Goal: Task Accomplishment & Management: Manage account settings

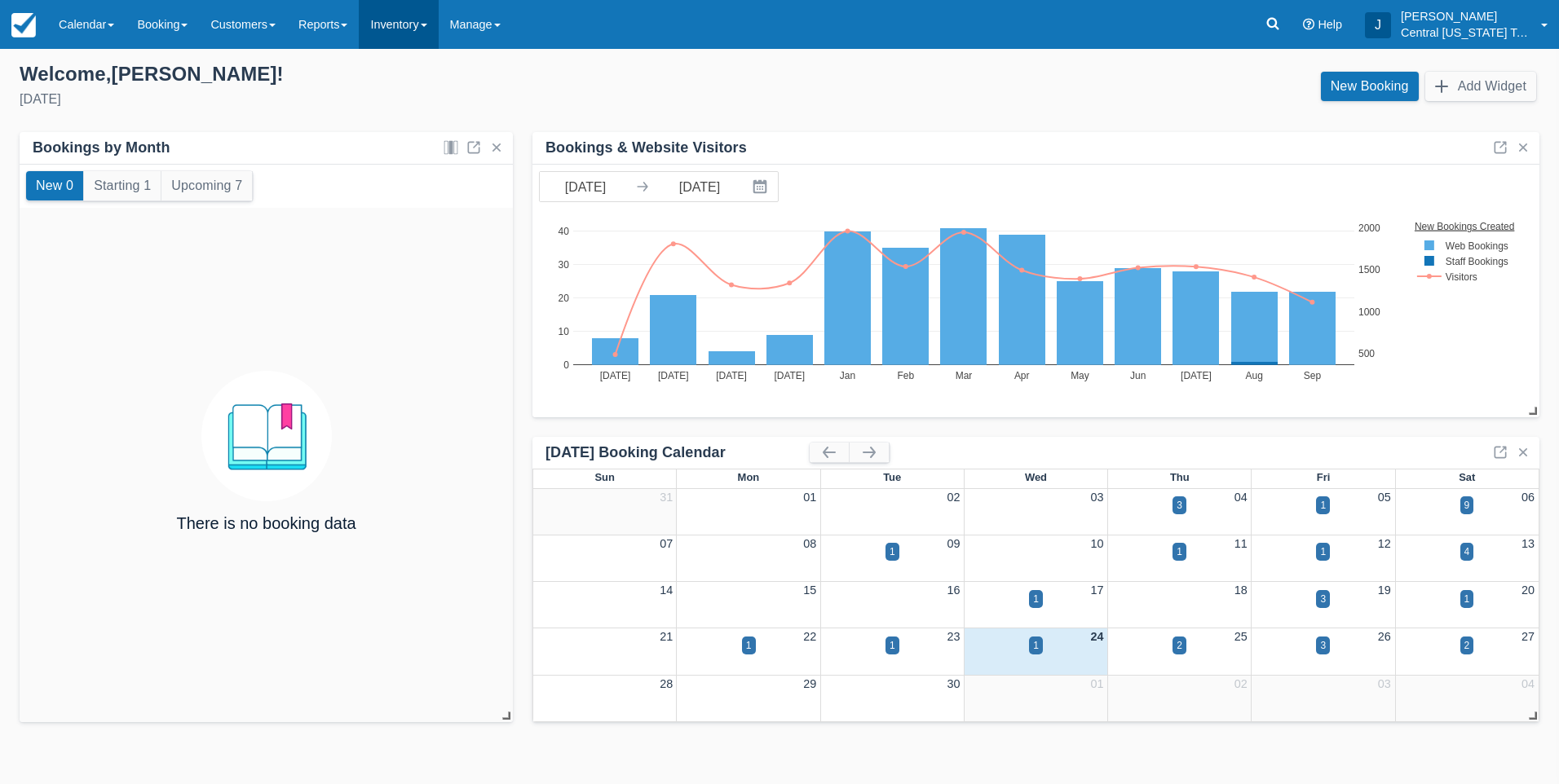
click at [427, 35] on link "Inventory" at bounding box center [398, 24] width 79 height 49
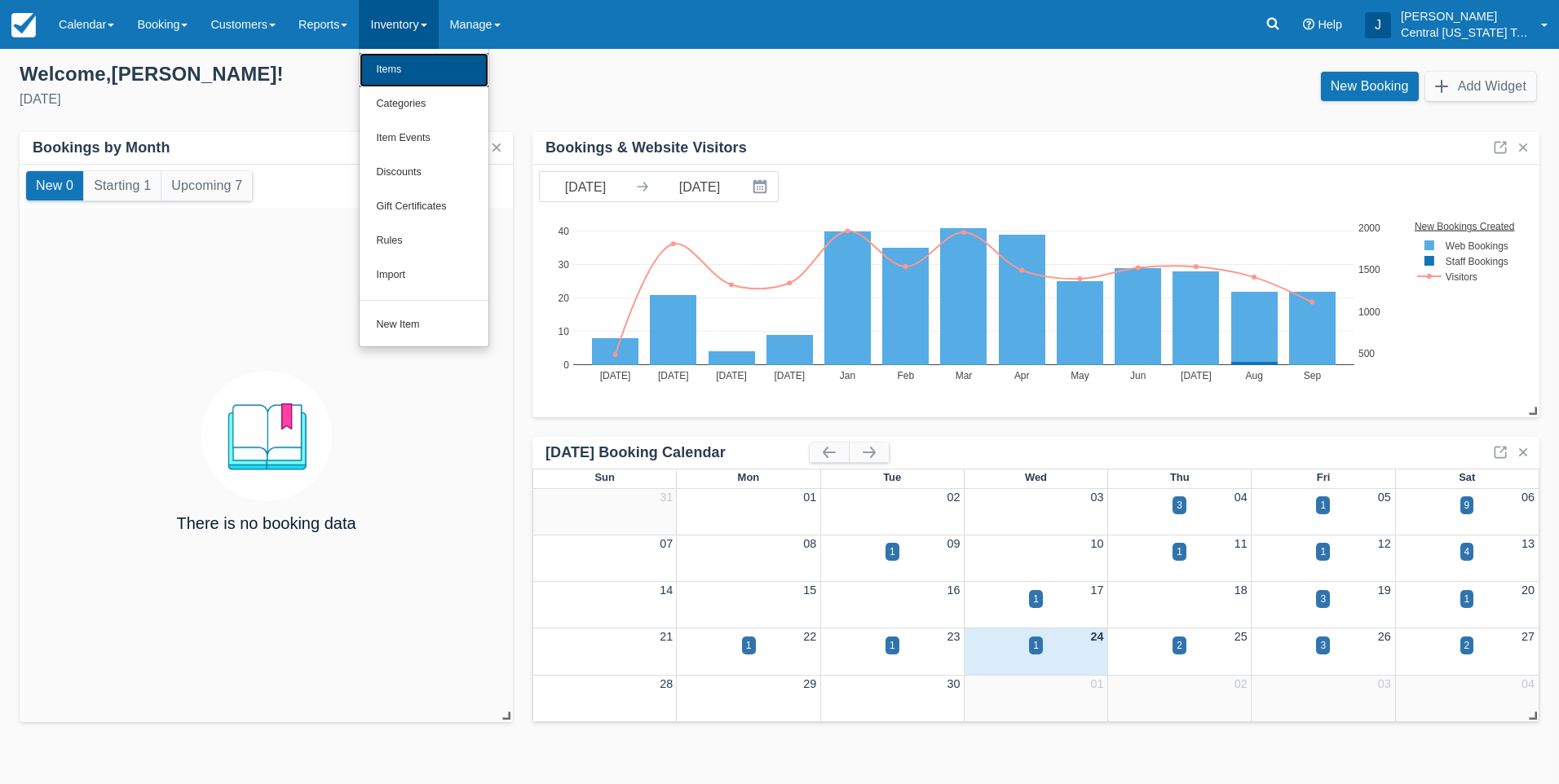
click at [425, 61] on link "Items" at bounding box center [424, 70] width 129 height 35
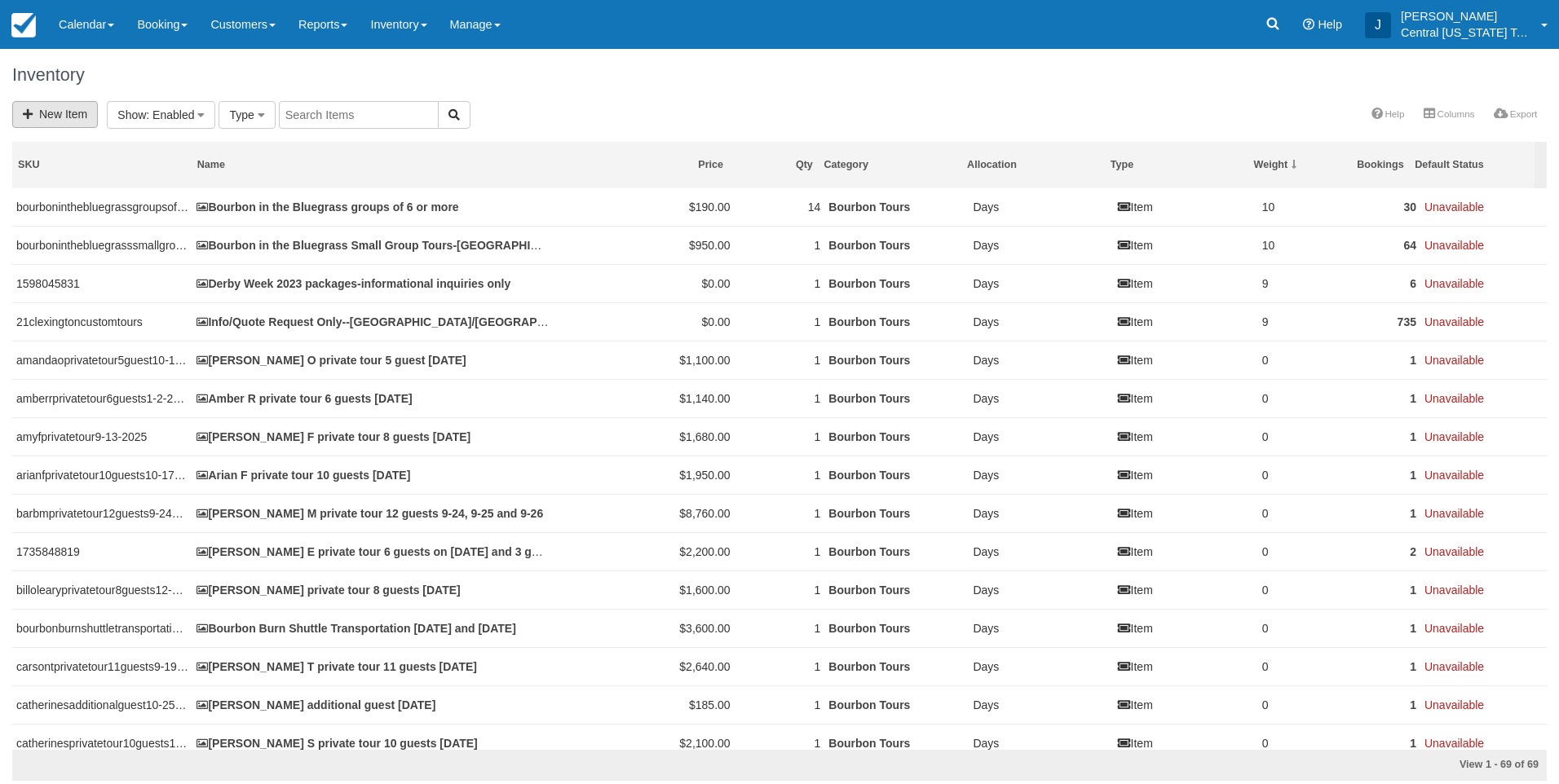
click at [67, 120] on link "New Item" at bounding box center [55, 114] width 86 height 27
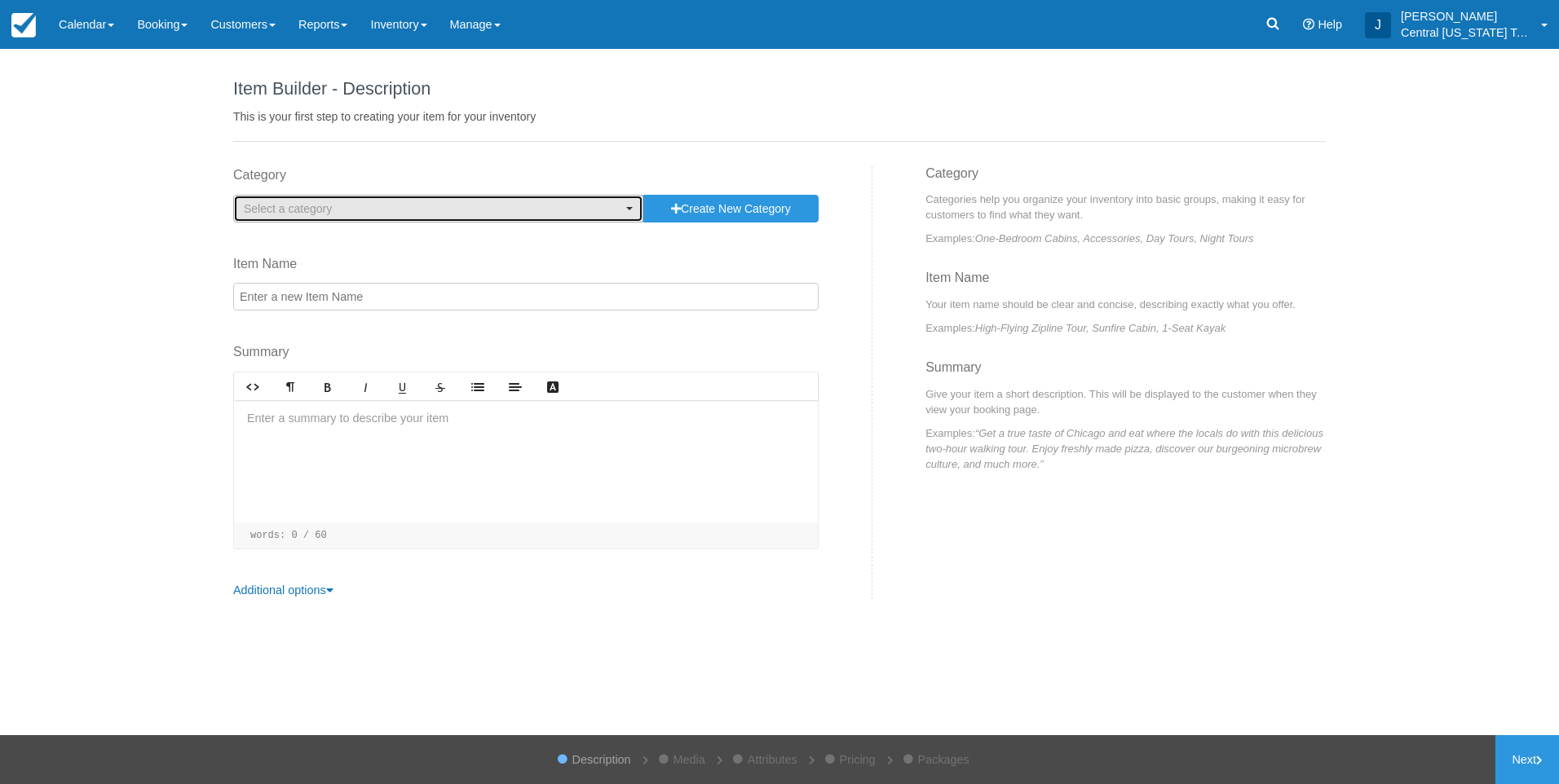
click at [487, 207] on span "Select a category" at bounding box center [433, 208] width 378 height 16
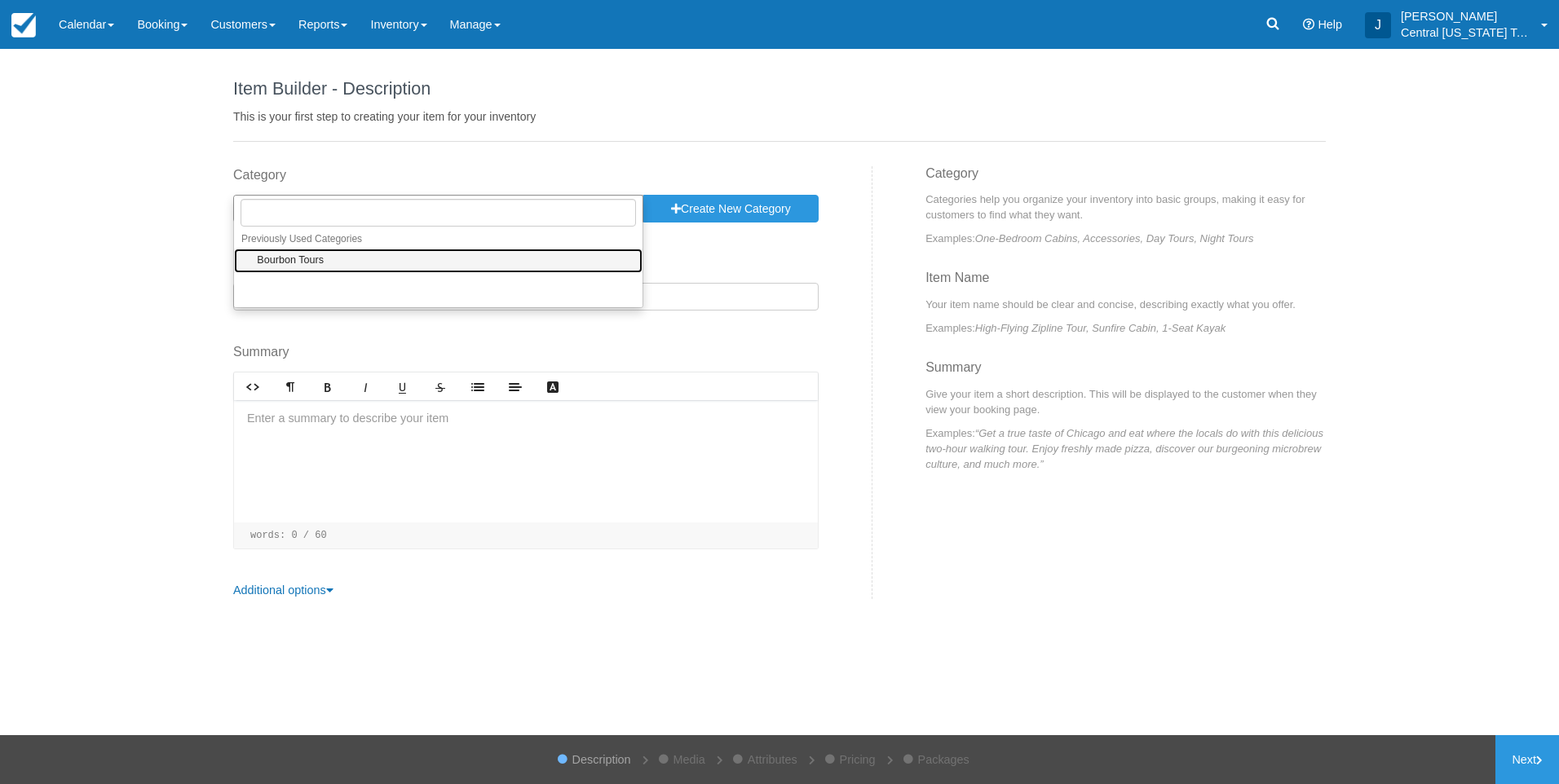
click at [373, 254] on link "Bourbon Tours" at bounding box center [438, 261] width 409 height 26
select select "1"
click at [373, 312] on div "Category Bourbon Tours Previously Used Categories Select a category Bourbon Tou…" at bounding box center [546, 383] width 651 height 433
click at [372, 299] on input "Item Name" at bounding box center [526, 296] width 586 height 27
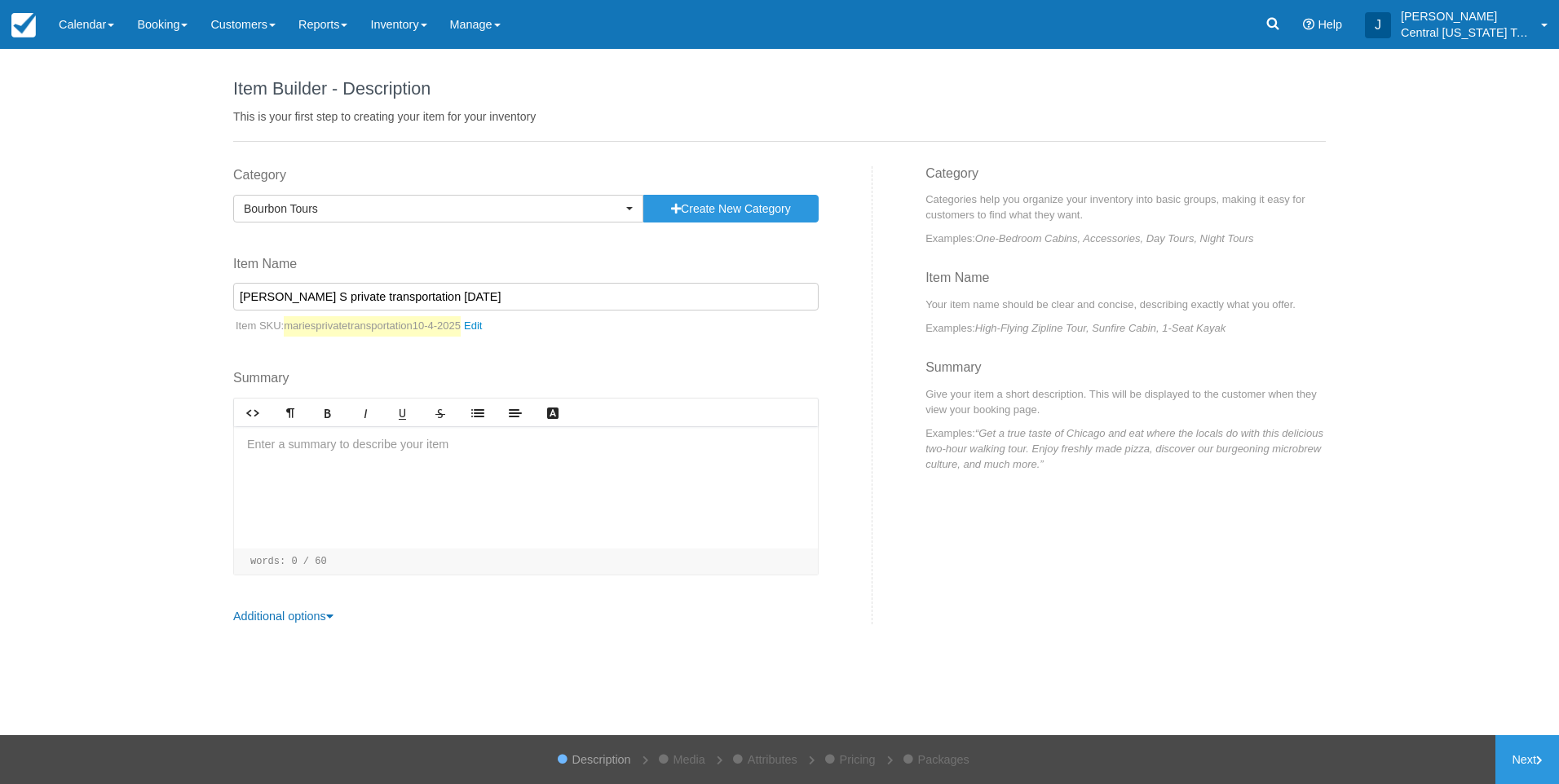
click at [396, 293] on input "Marie S private transportation 10-4-2025" at bounding box center [526, 296] width 586 height 27
type input "[PERSON_NAME] S private transportation 8 guests [DATE]"
click at [304, 462] on div at bounding box center [526, 487] width 584 height 122
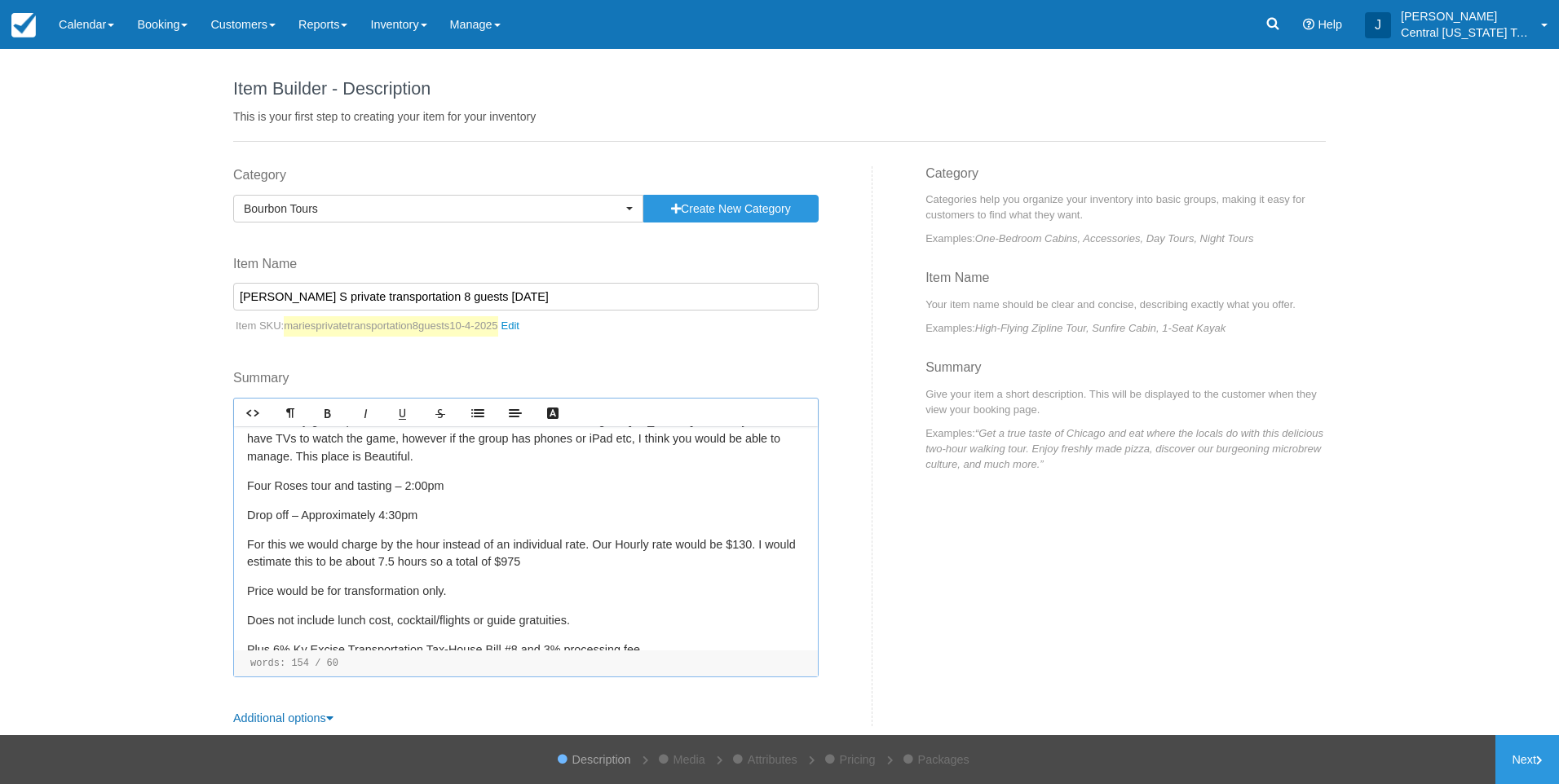
scroll to position [159, 0]
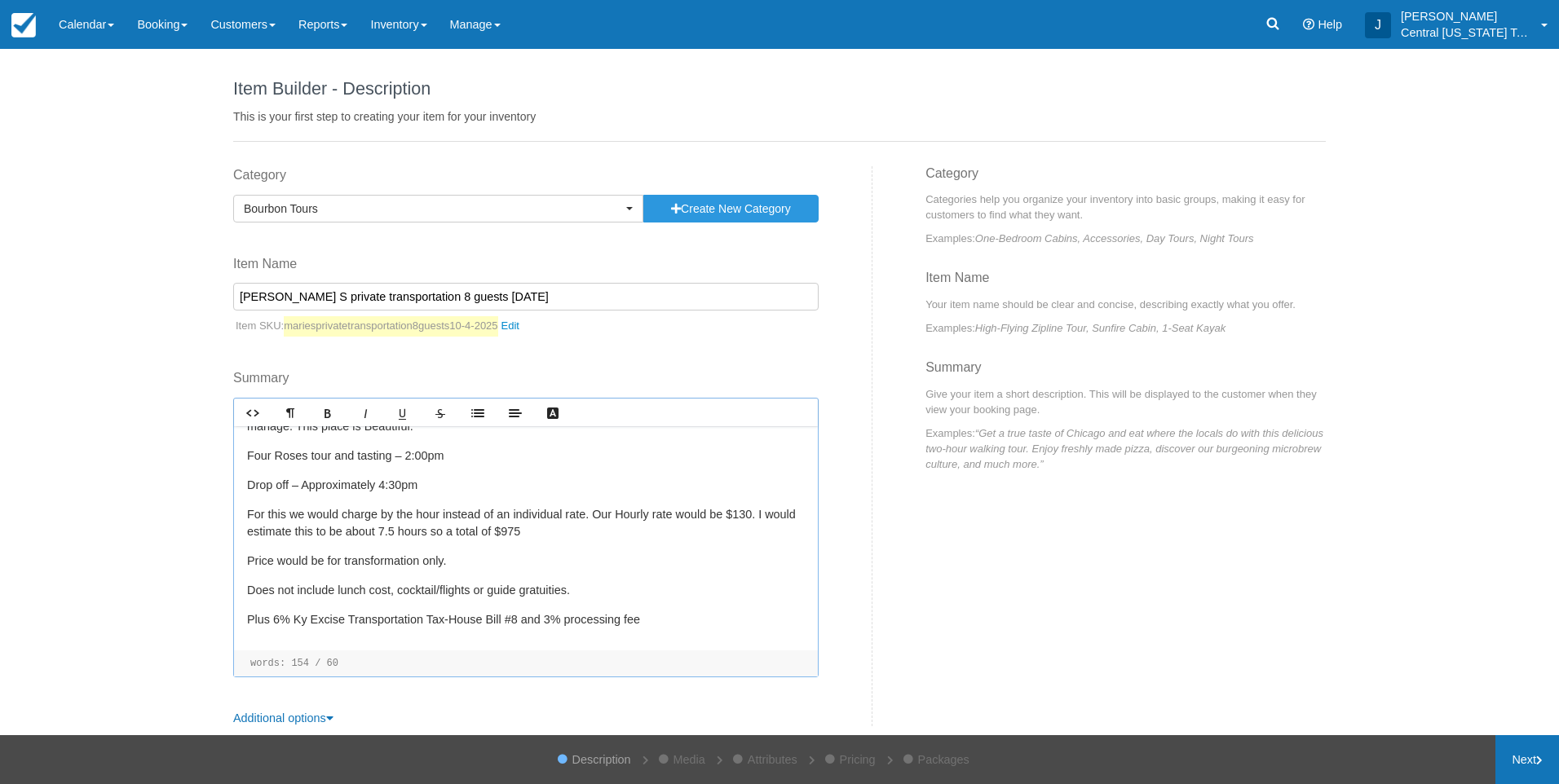
click at [1525, 759] on link "Next" at bounding box center [1527, 759] width 64 height 49
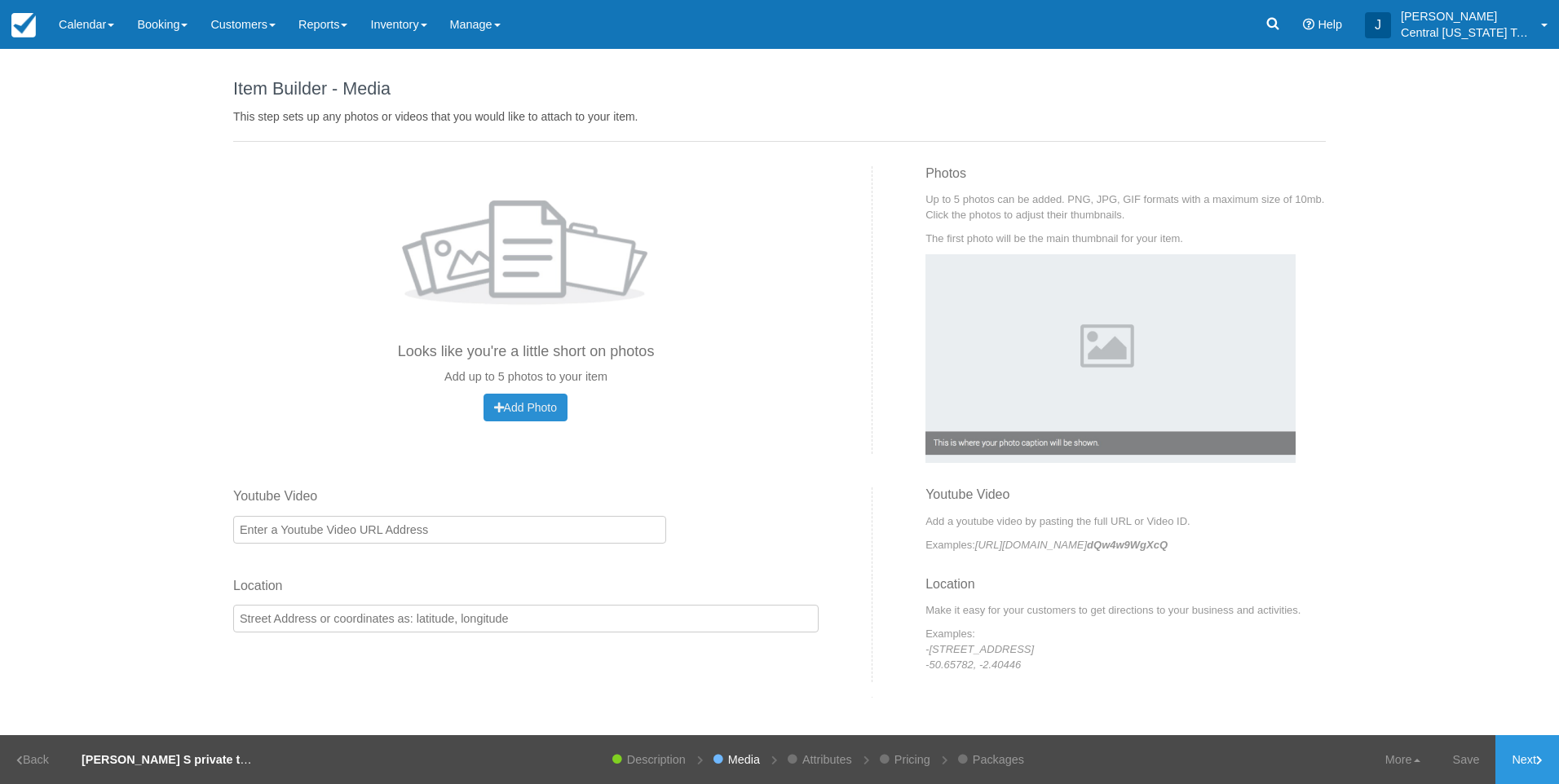
click at [499, 412] on icon "button" at bounding box center [499, 408] width 10 height 12
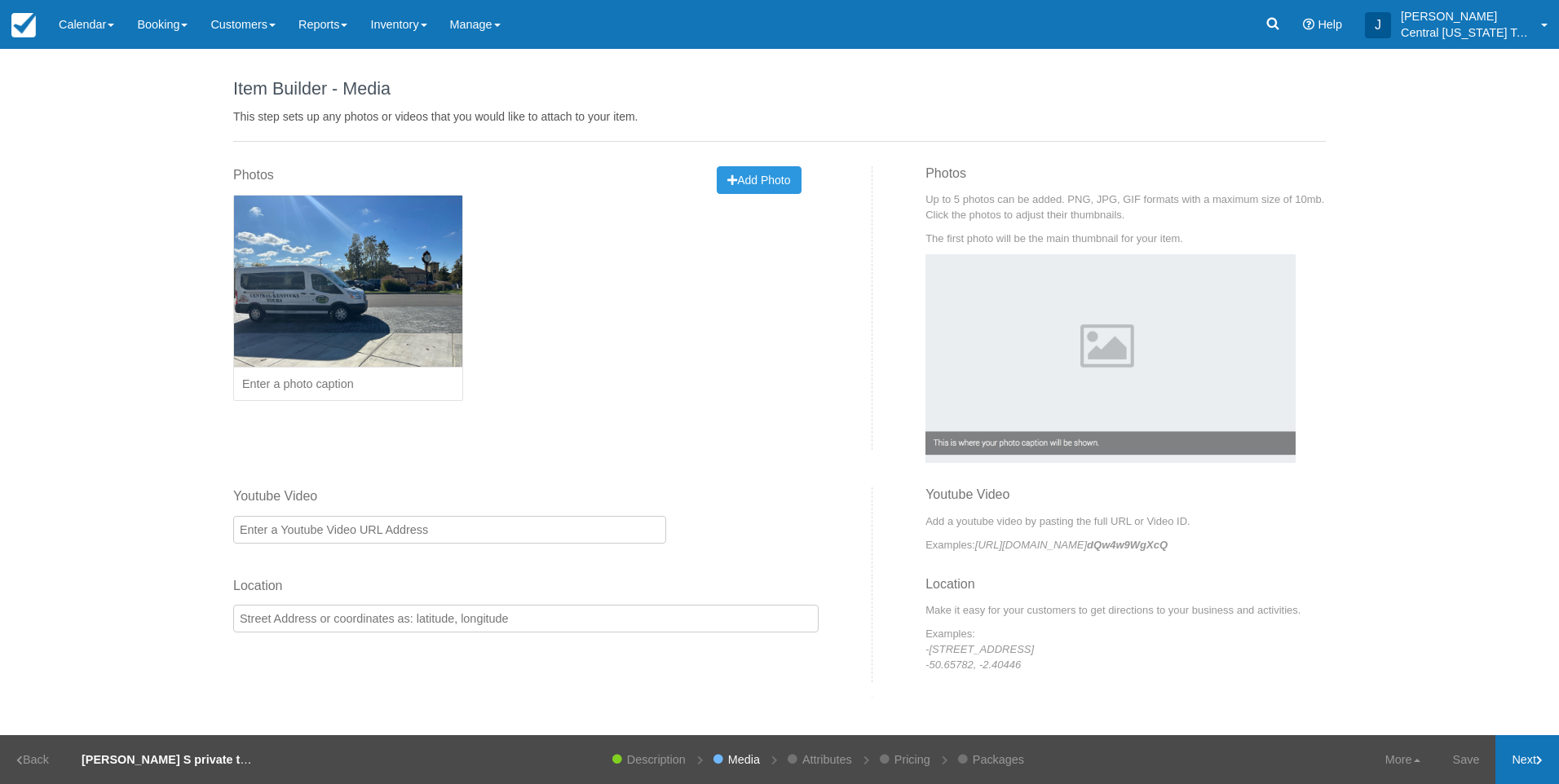
click at [1521, 760] on link "Next" at bounding box center [1527, 759] width 64 height 49
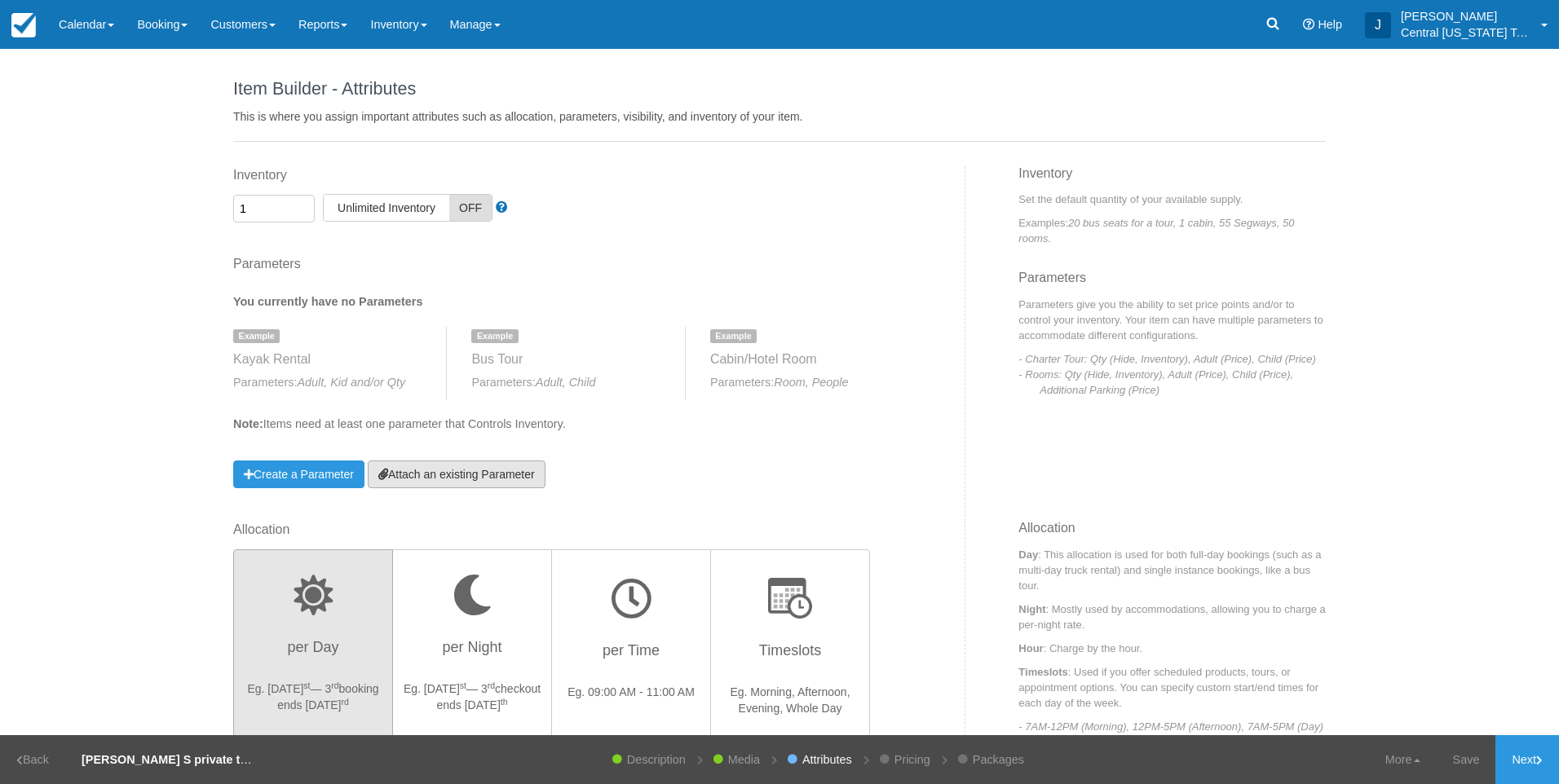
click at [505, 479] on link "Attach an existing Parameter" at bounding box center [456, 474] width 178 height 27
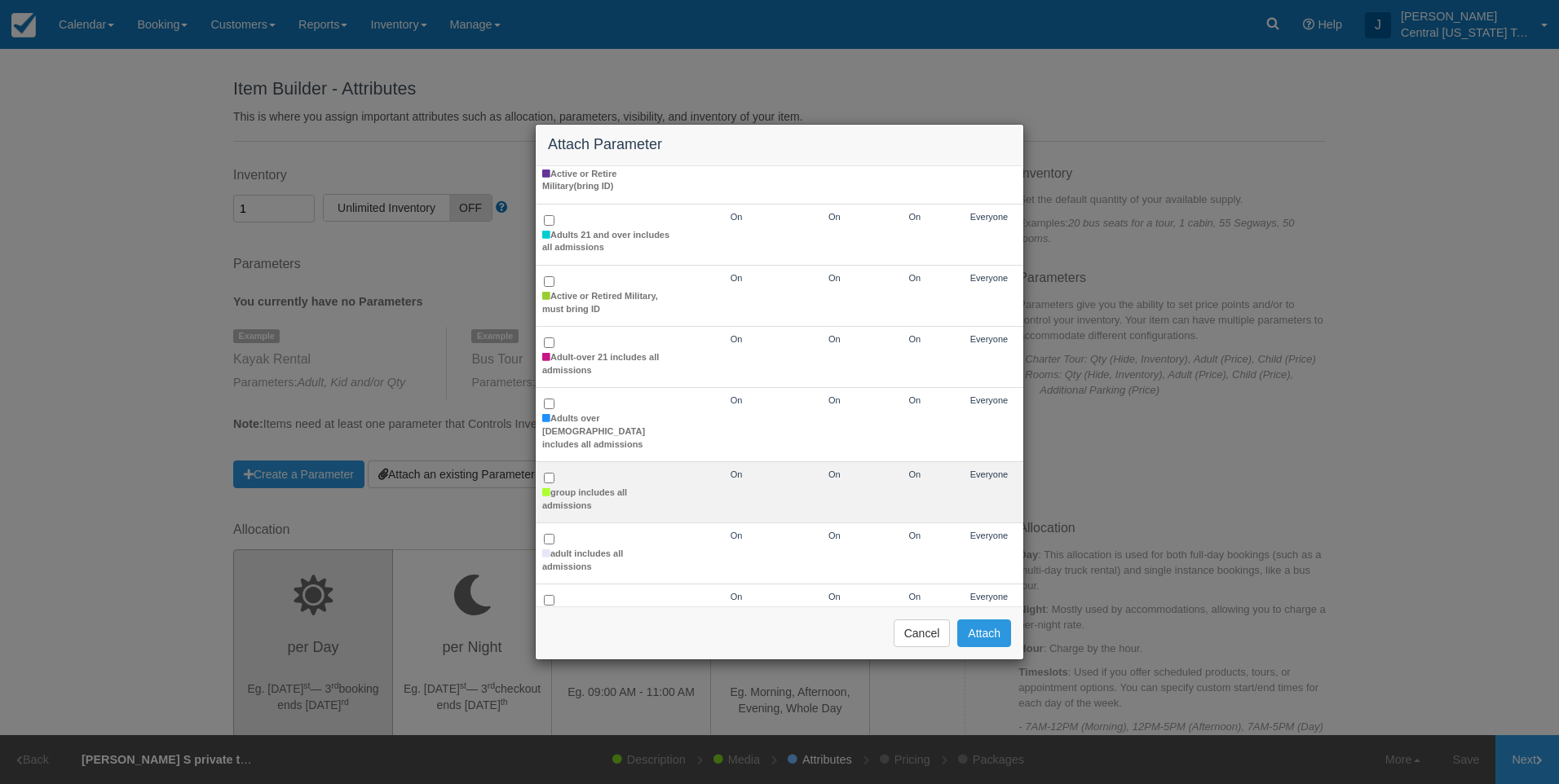
scroll to position [163, 0]
click at [591, 485] on label "group includes all admissions" at bounding box center [607, 498] width 129 height 26
click at [555, 474] on input "group includes all admissions" at bounding box center [550, 477] width 11 height 11
checkbox input "true"
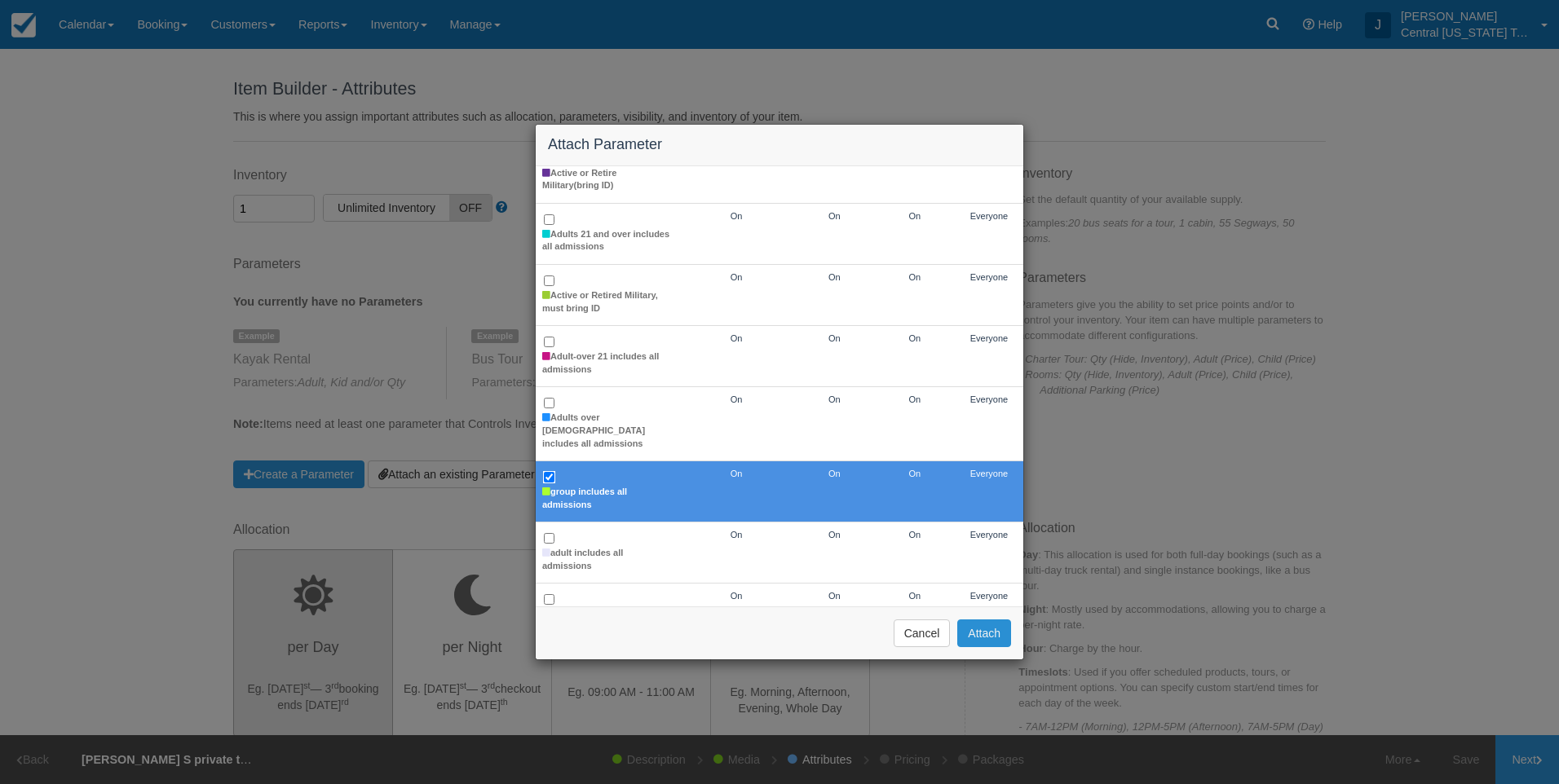
click at [991, 632] on button "Attach" at bounding box center [984, 633] width 54 height 27
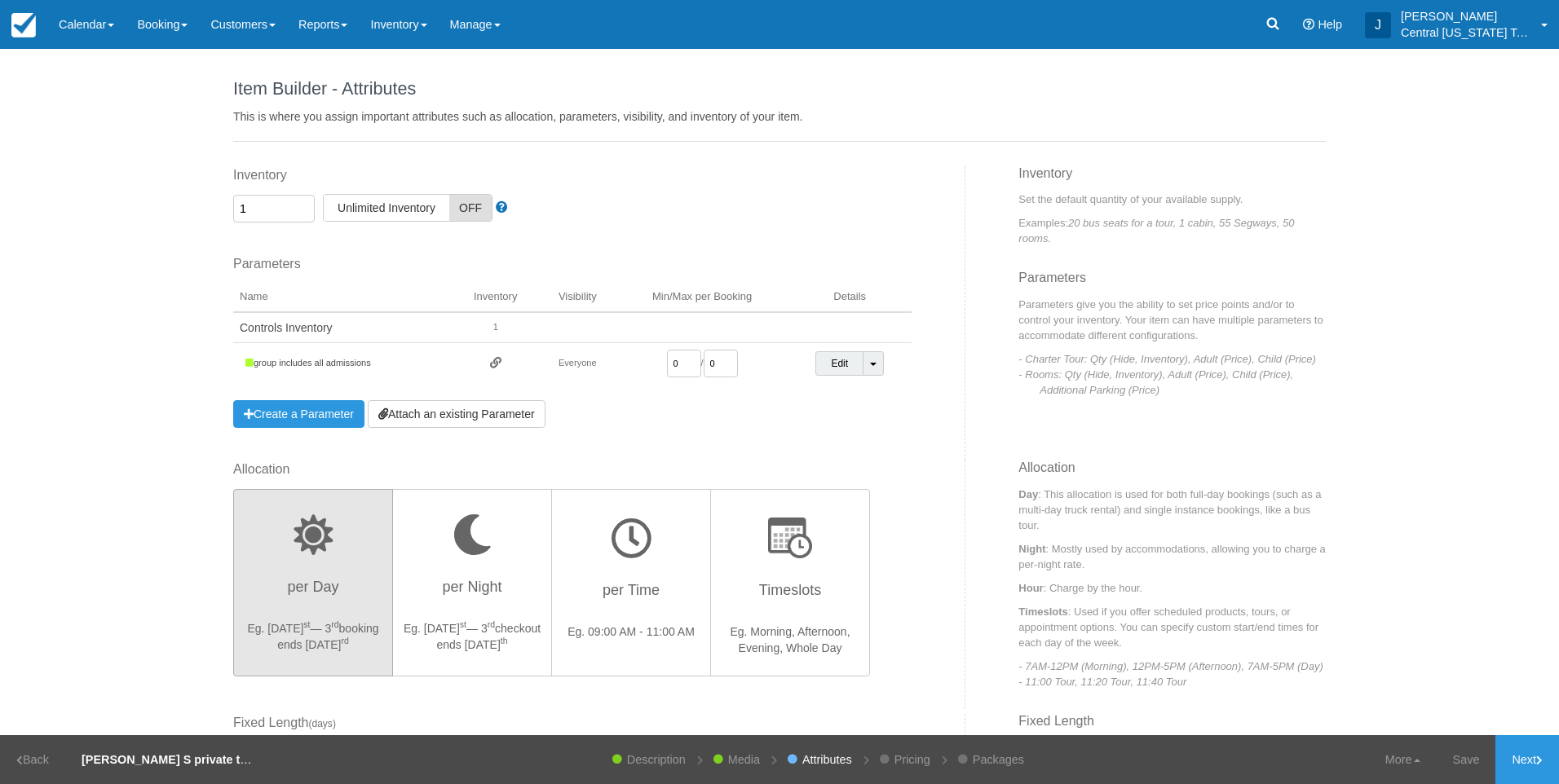
drag, startPoint x: 675, startPoint y: 365, endPoint x: 607, endPoint y: 350, distance: 69.6
click at [617, 360] on td "0 / 0" at bounding box center [702, 363] width 171 height 42
type input "1"
click at [885, 444] on div "Inventory 1 Unlimited ON Unlimited Inventory OFF This item is a Product Groupin…" at bounding box center [593, 314] width 744 height 294
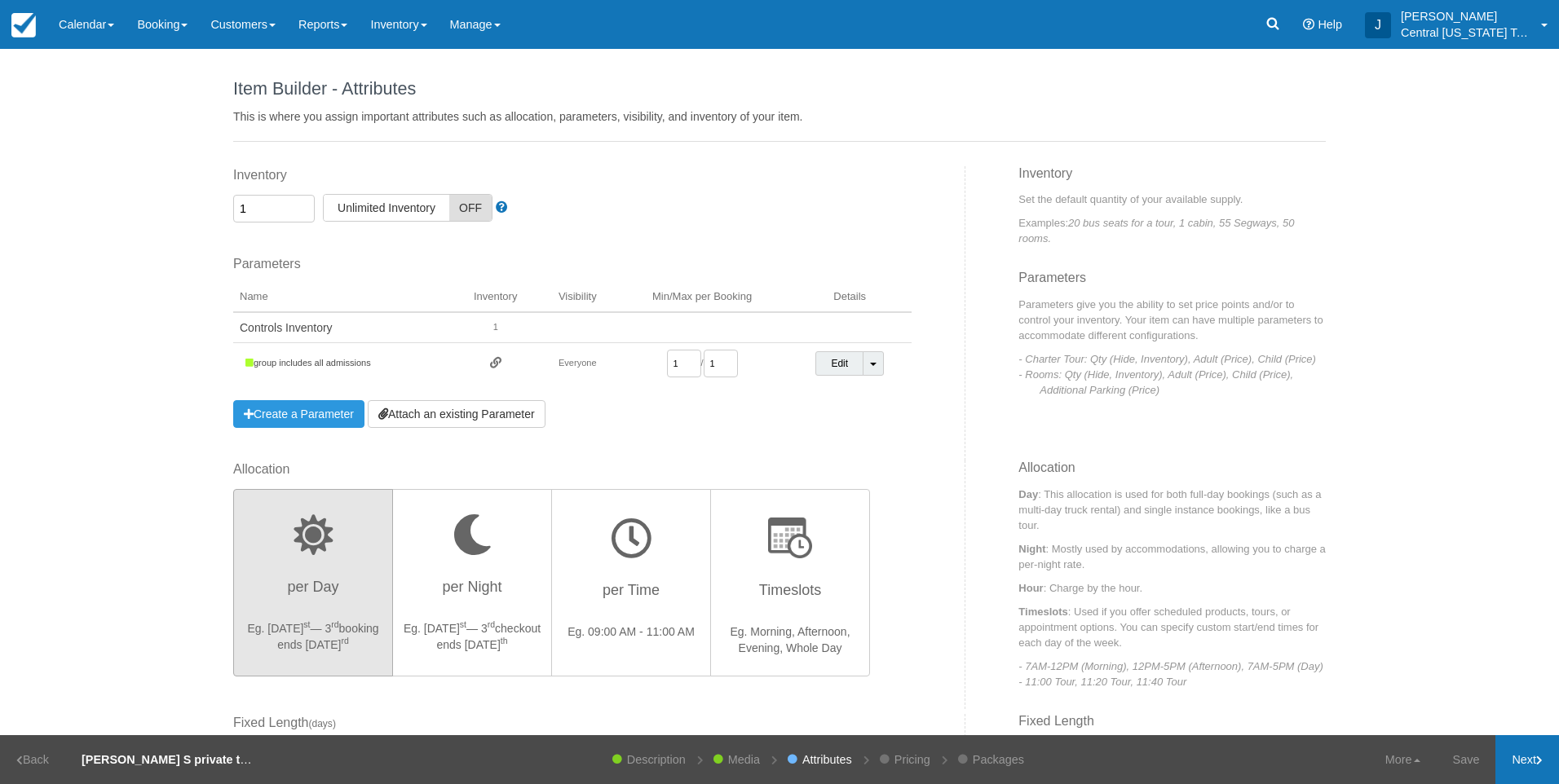
click at [1530, 768] on link "Next" at bounding box center [1527, 759] width 64 height 49
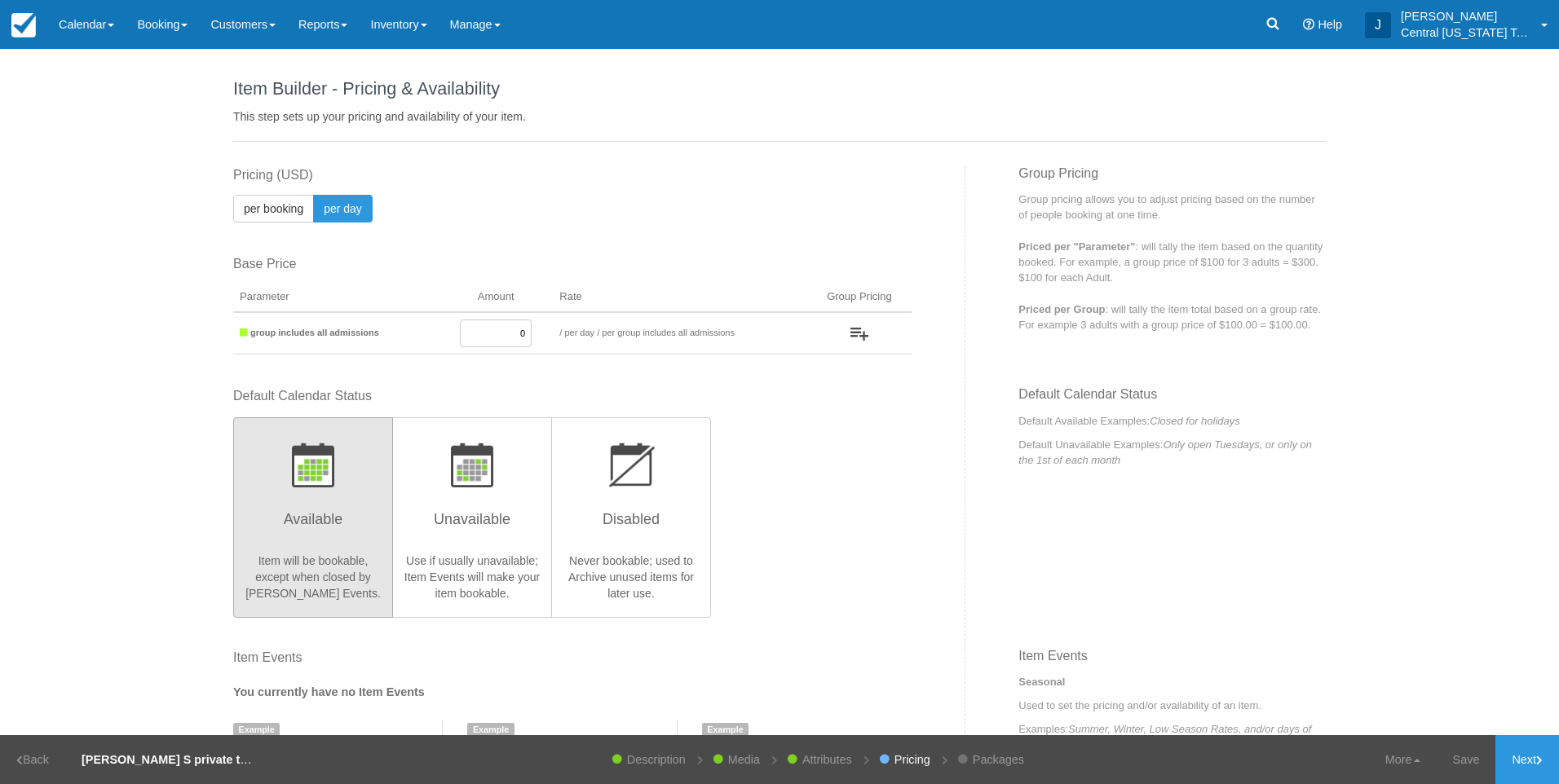
drag, startPoint x: 484, startPoint y: 338, endPoint x: 729, endPoint y: 293, distance: 249.1
click at [694, 304] on table "Parameter Amount Rate Group Pricing to / per booking per day / Priced per Qty P…" at bounding box center [572, 318] width 678 height 72
type input "975"
click at [815, 495] on div "Default Calendar Status Available Item will be bookable, except when closed by …" at bounding box center [572, 501] width 678 height 229
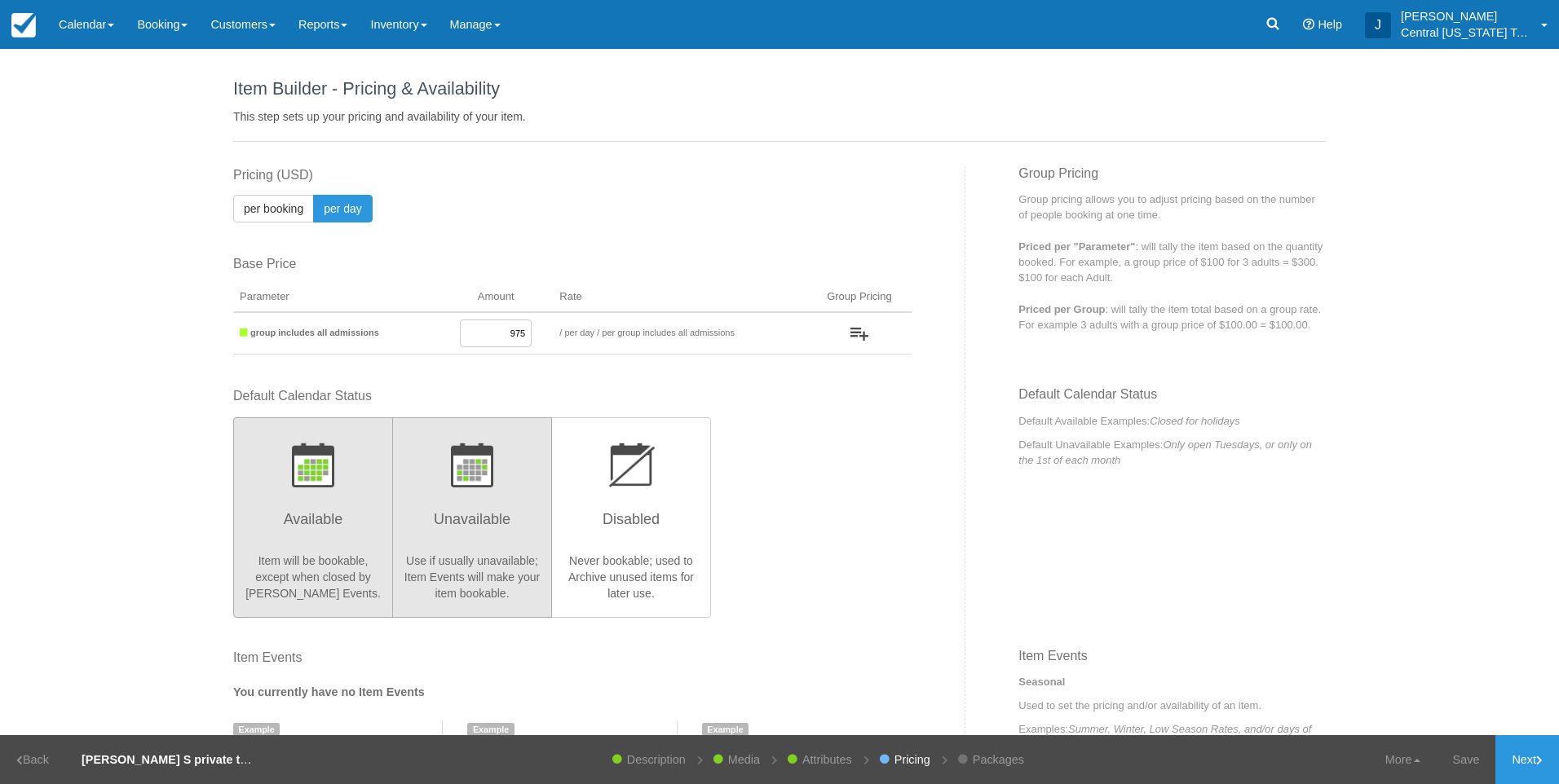
click at [520, 515] on h3 "Unavailable" at bounding box center [472, 524] width 138 height 41
radio input "true"
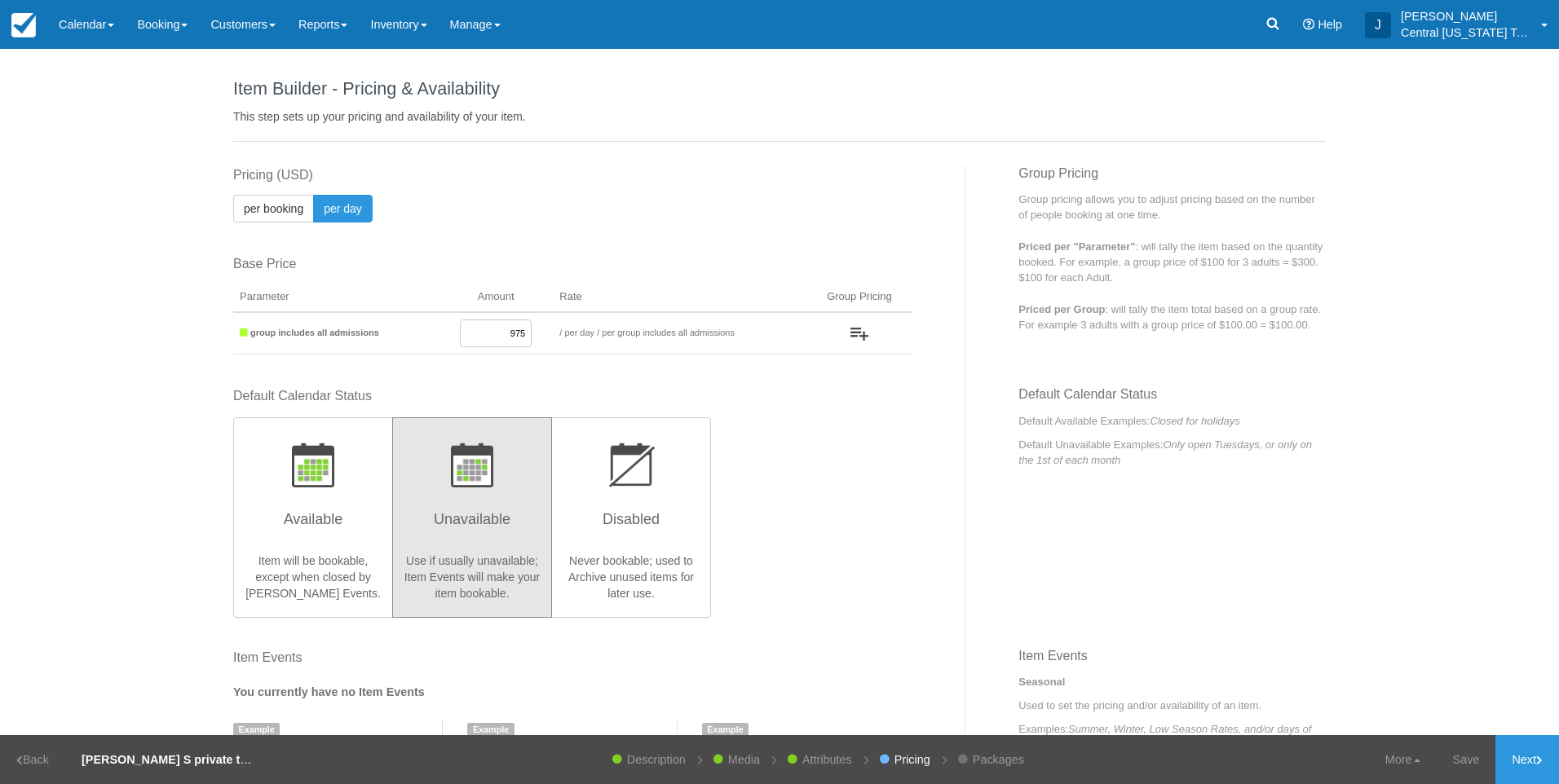
click at [745, 492] on div "Default Calendar Status Available Item will be bookable, except when closed by …" at bounding box center [572, 501] width 678 height 229
click at [1540, 761] on icon at bounding box center [1539, 760] width 6 height 10
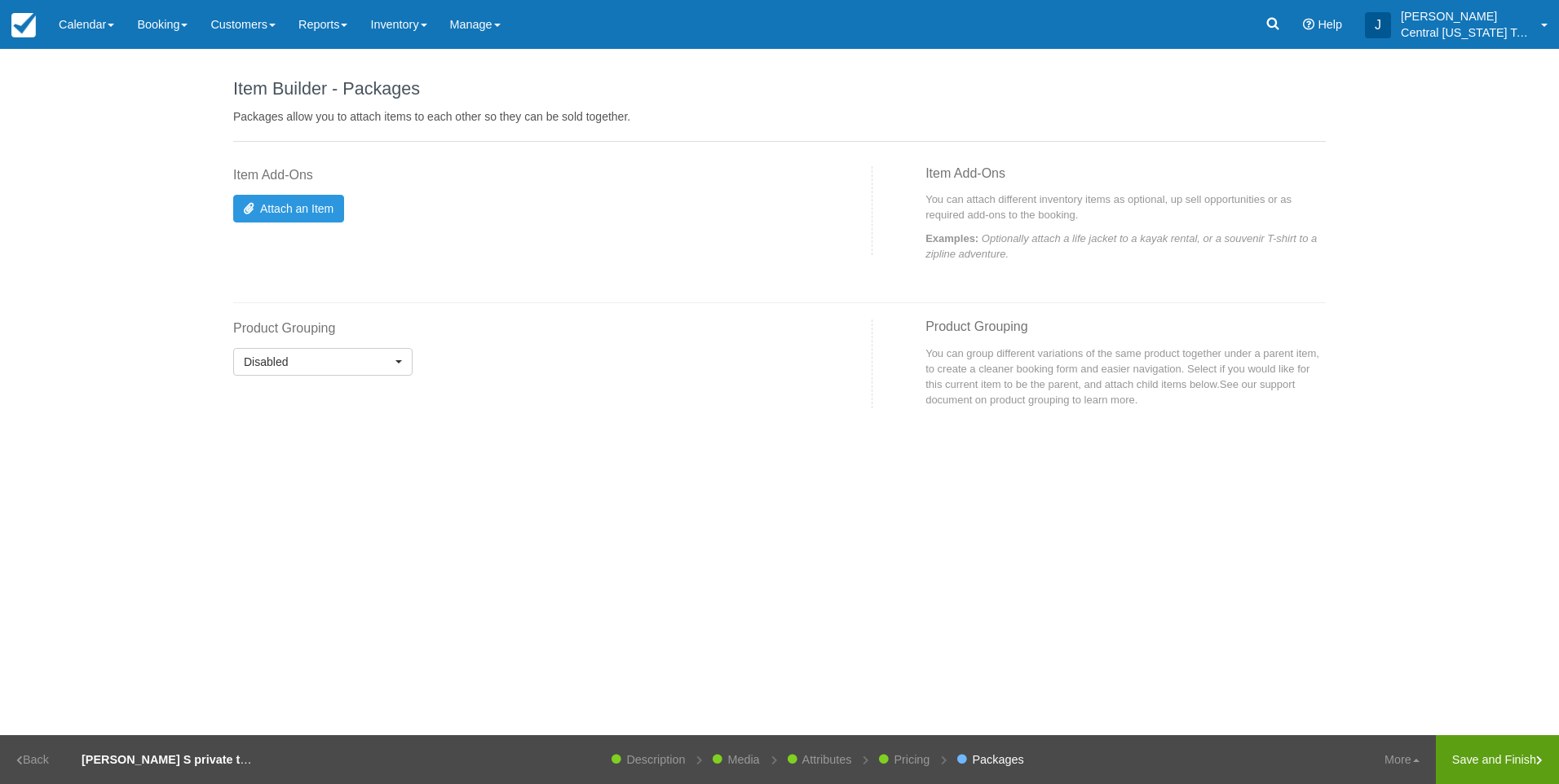
click at [1510, 758] on link "Save and Finish" at bounding box center [1497, 759] width 123 height 49
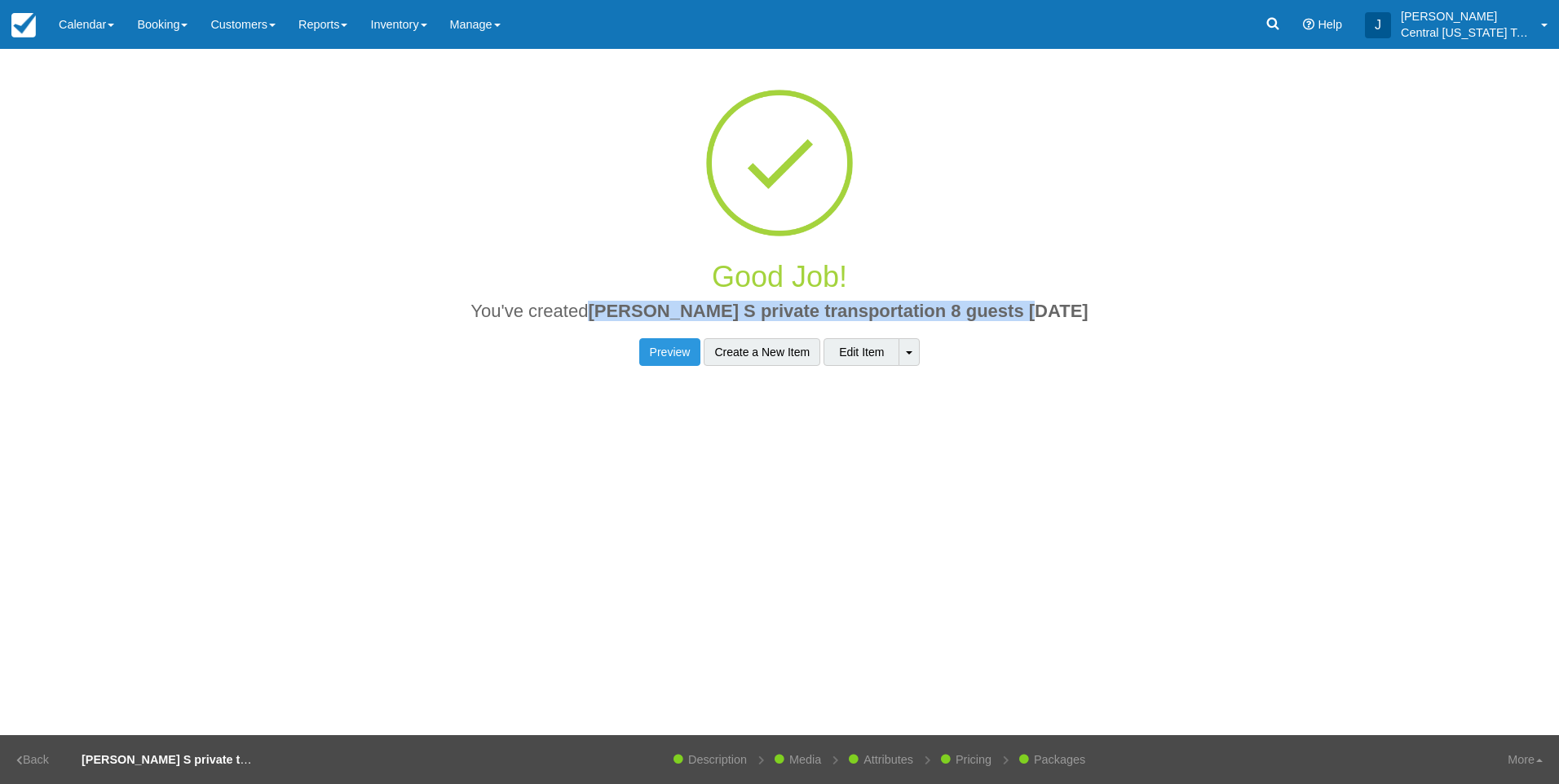
drag, startPoint x: 1063, startPoint y: 307, endPoint x: 635, endPoint y: 307, distance: 428.0
click at [635, 307] on h2 "You've created Marie S private transportation 8 guests 10-4-2025" at bounding box center [779, 315] width 1068 height 28
drag, startPoint x: 635, startPoint y: 307, endPoint x: 659, endPoint y: 309, distance: 24.1
copy span "[PERSON_NAME] S private transportation 8 guests [DATE]"
click at [386, 21] on link "Inventory" at bounding box center [398, 24] width 79 height 49
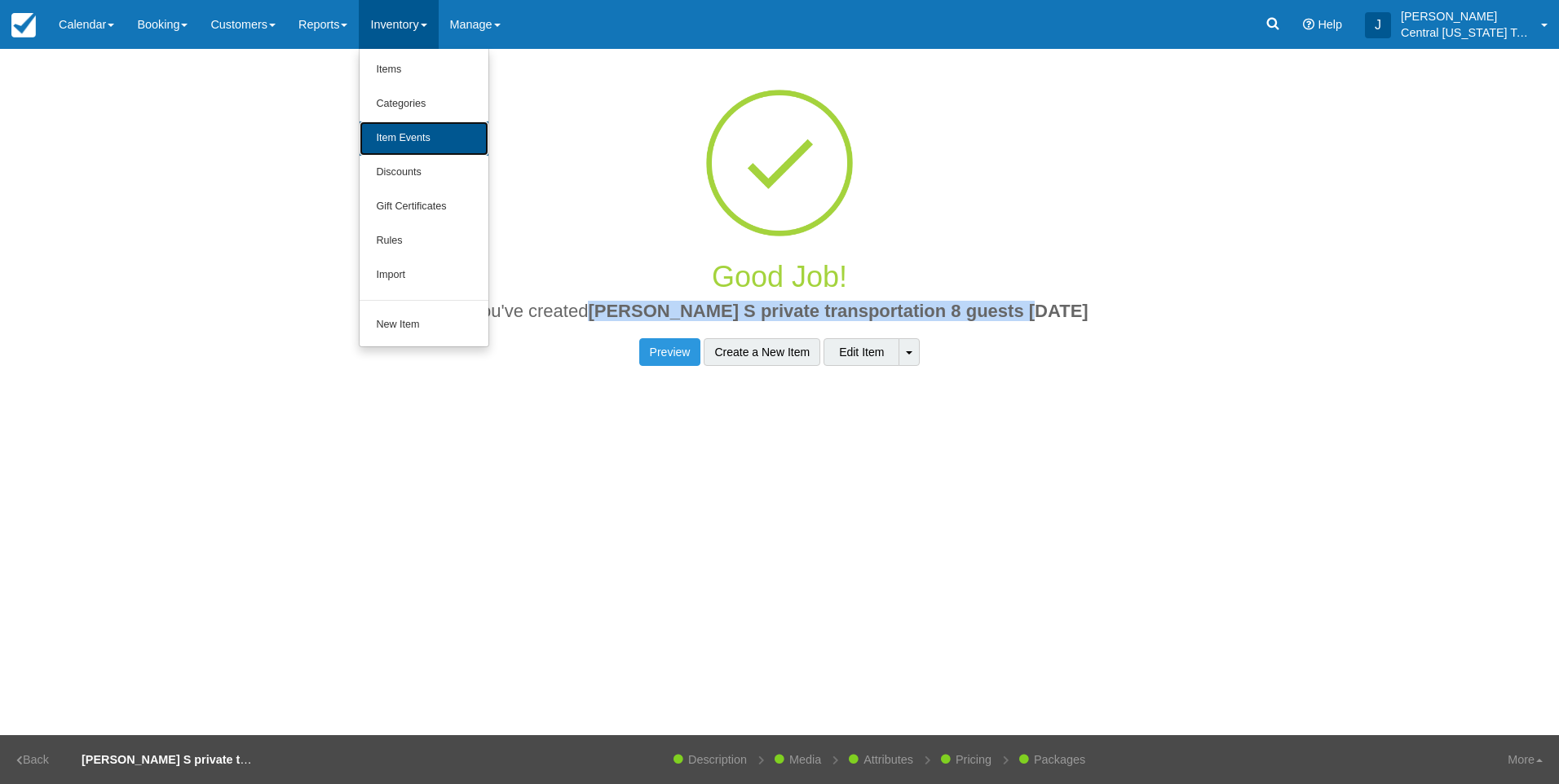
click at [439, 147] on link "Item Events" at bounding box center [424, 138] width 129 height 35
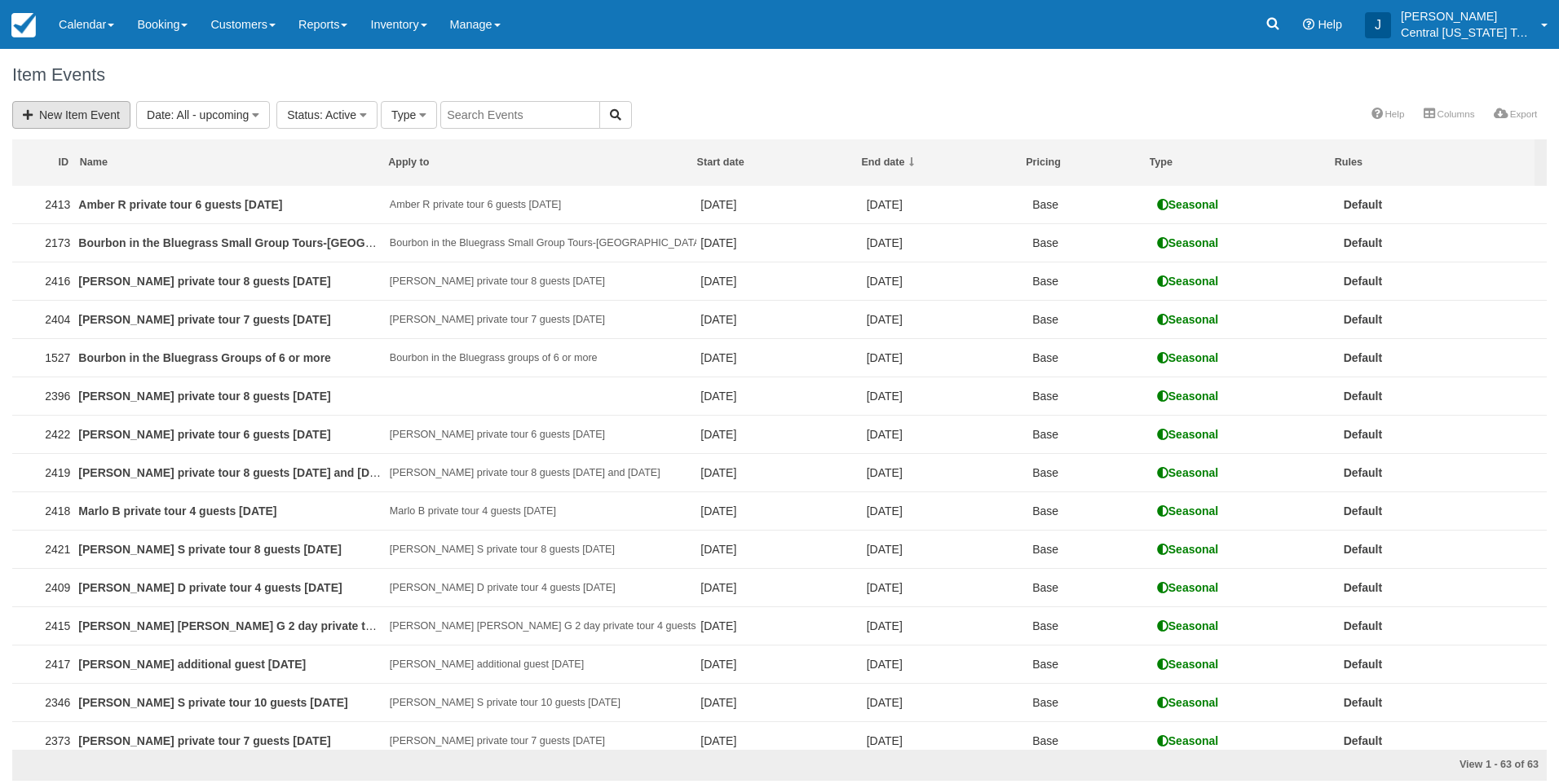
click at [93, 111] on link "New Item Event" at bounding box center [71, 114] width 118 height 27
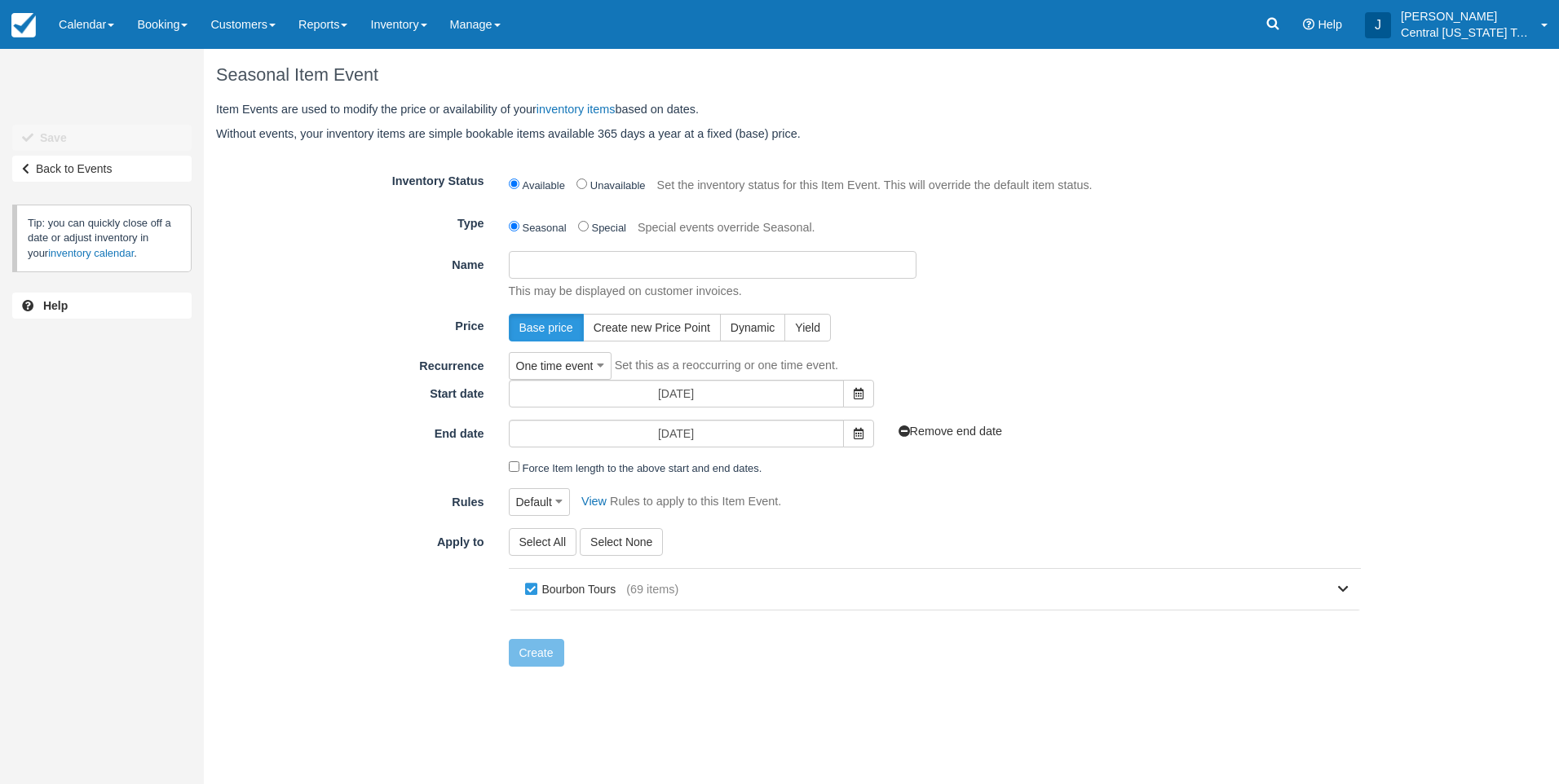
click at [680, 258] on input "Name" at bounding box center [713, 264] width 408 height 27
paste input "[PERSON_NAME] S private transportation 8 guests [DATE]"
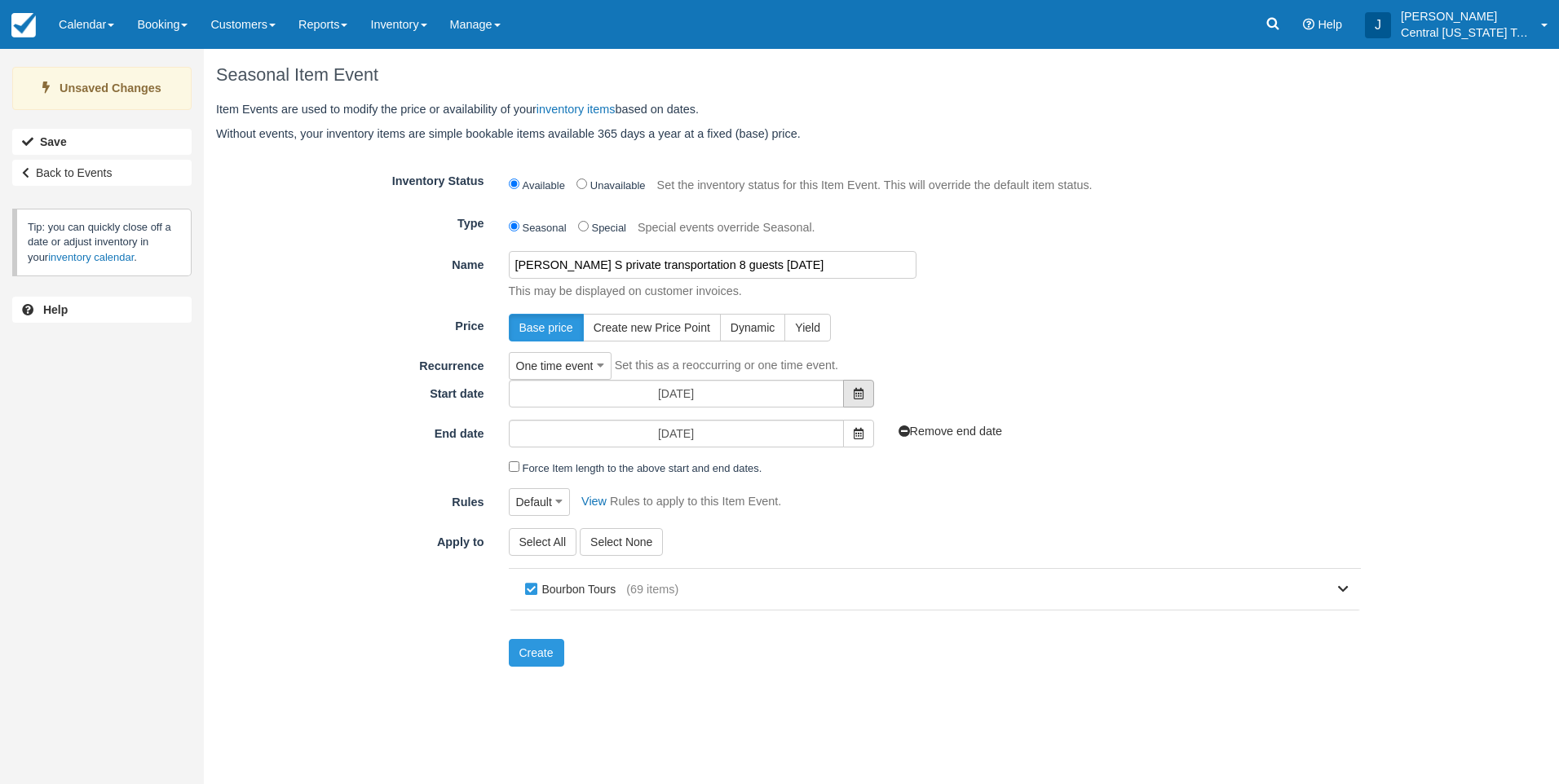
type input "[PERSON_NAME] S private transportation 8 guests [DATE]"
click at [856, 390] on icon at bounding box center [858, 393] width 10 height 12
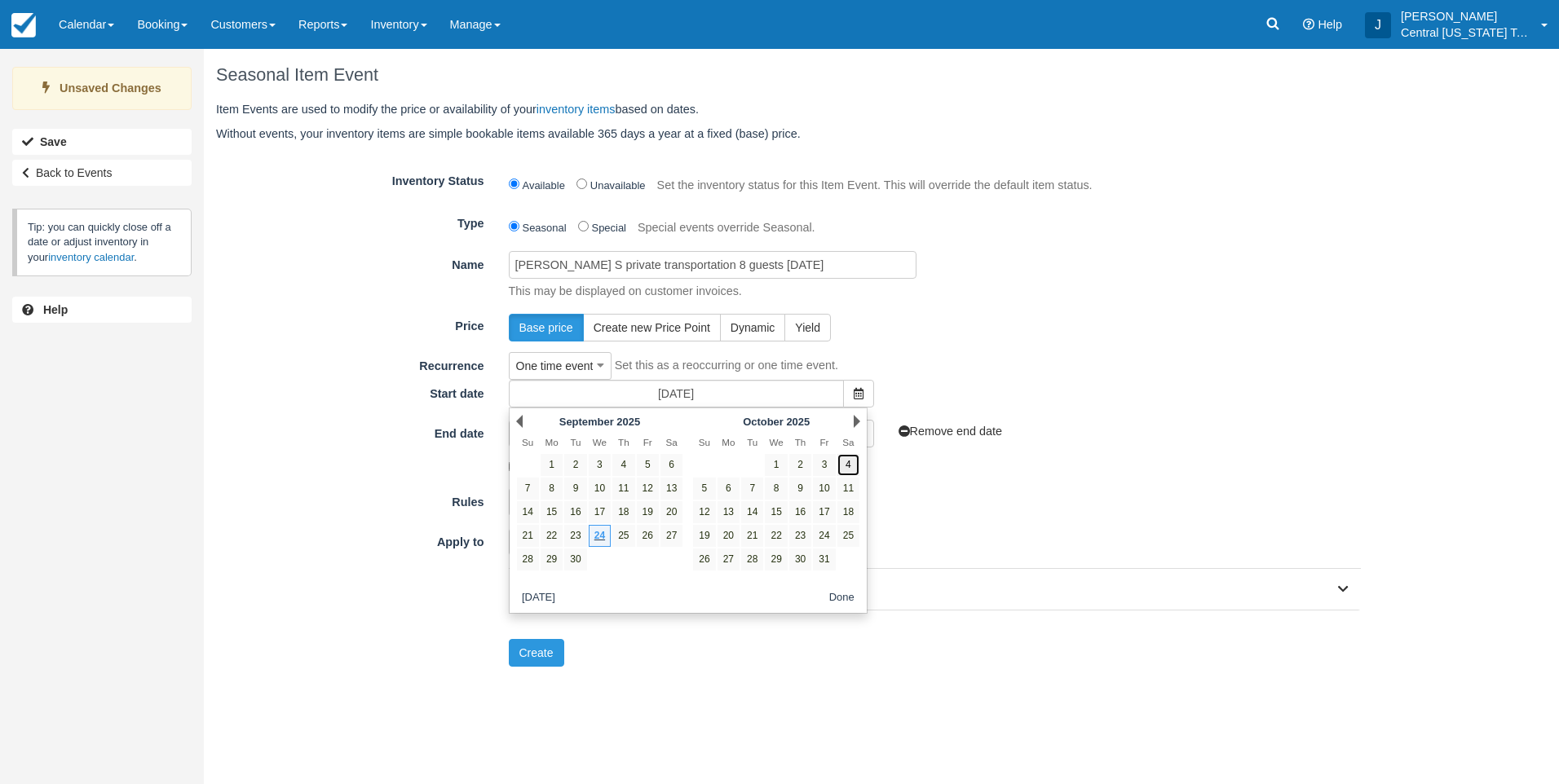
click at [844, 465] on link "4" at bounding box center [848, 464] width 22 height 22
type input "[DATE]"
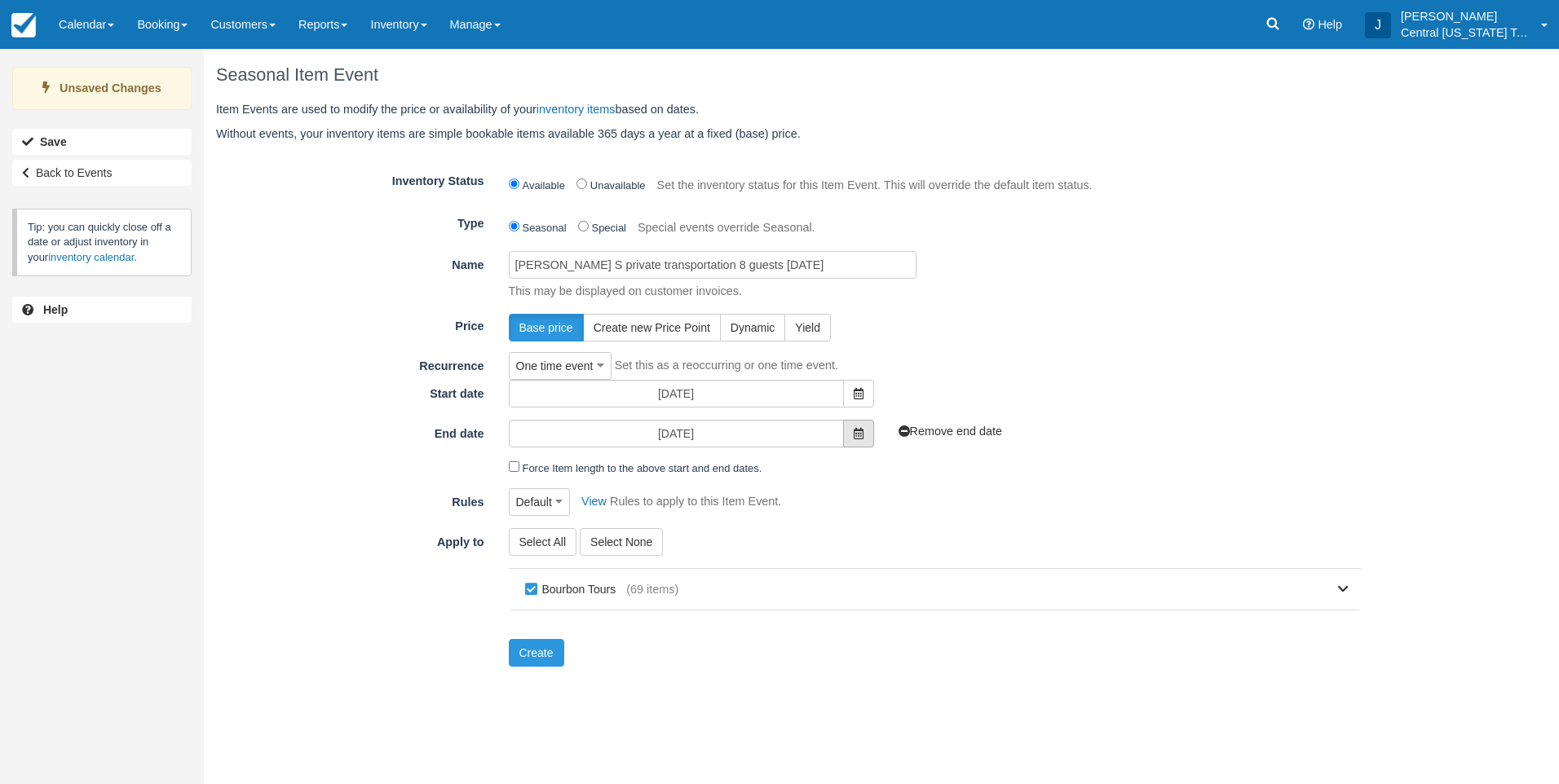
click at [851, 433] on span at bounding box center [858, 433] width 31 height 27
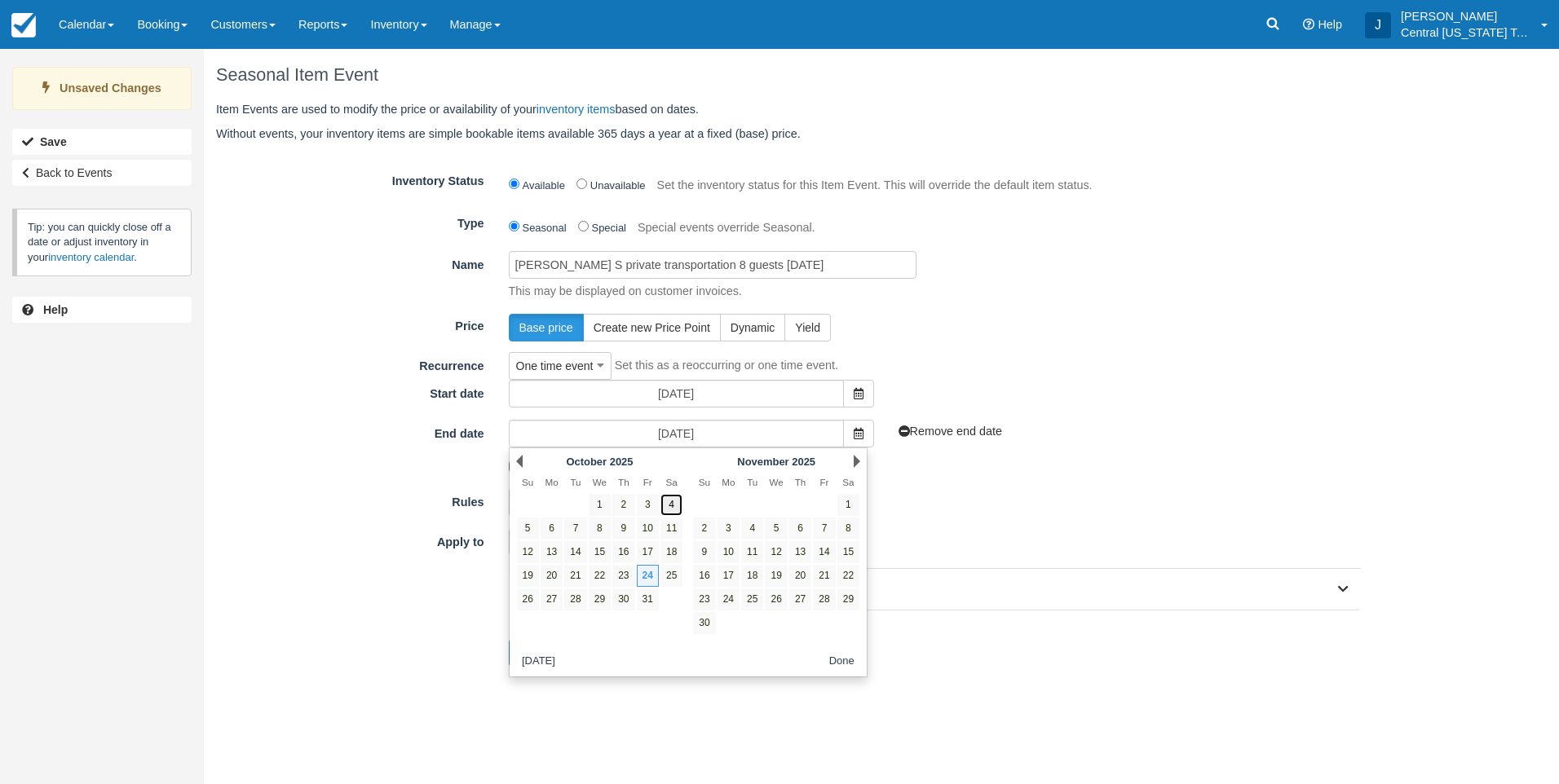
click at [667, 501] on link "4" at bounding box center [671, 505] width 22 height 22
type input "[DATE]"
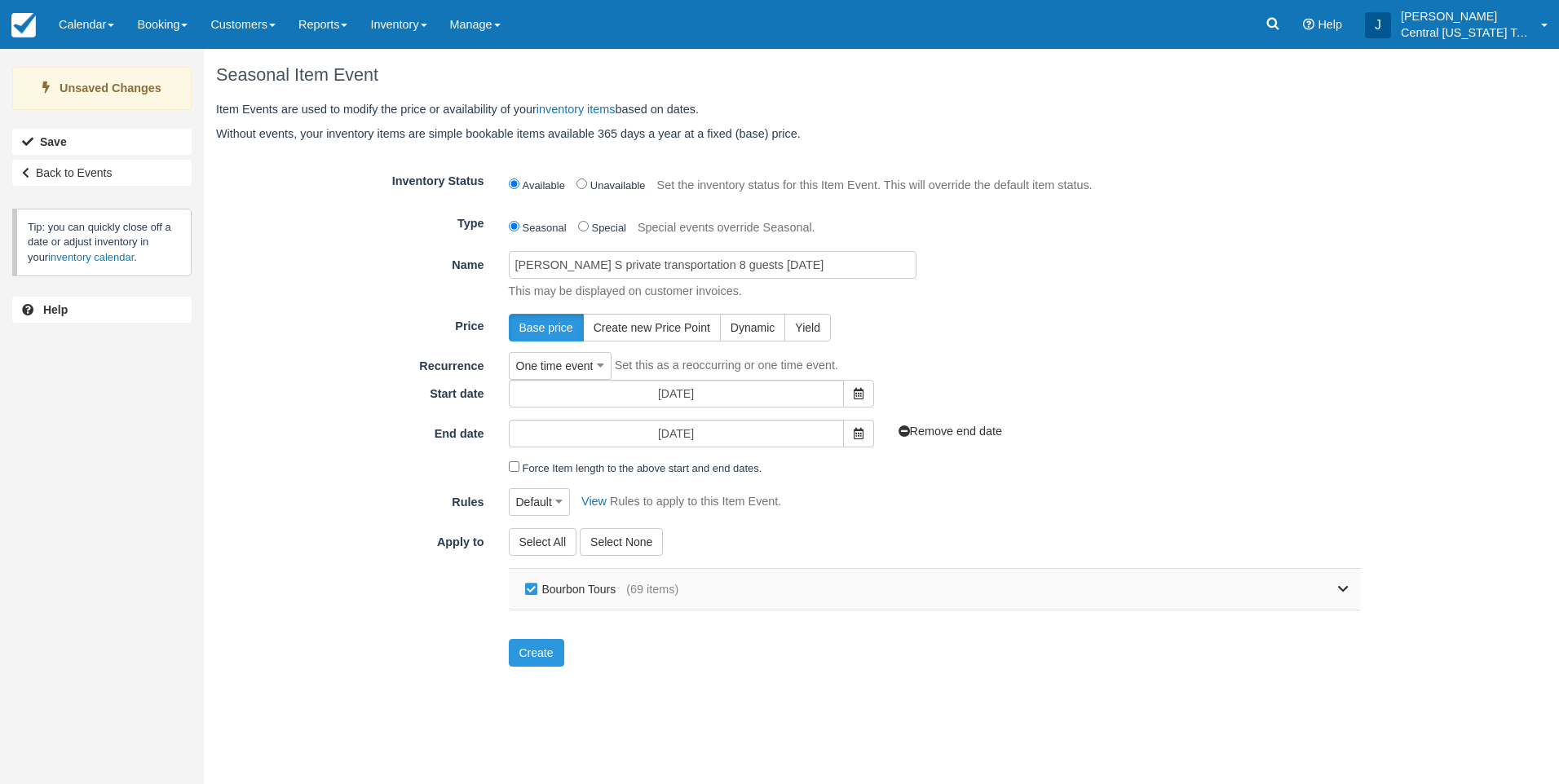
drag, startPoint x: 581, startPoint y: 594, endPoint x: 971, endPoint y: 570, distance: 390.7
click at [582, 594] on label "Bourbon Tours" at bounding box center [574, 589] width 106 height 25
checkbox input "false"
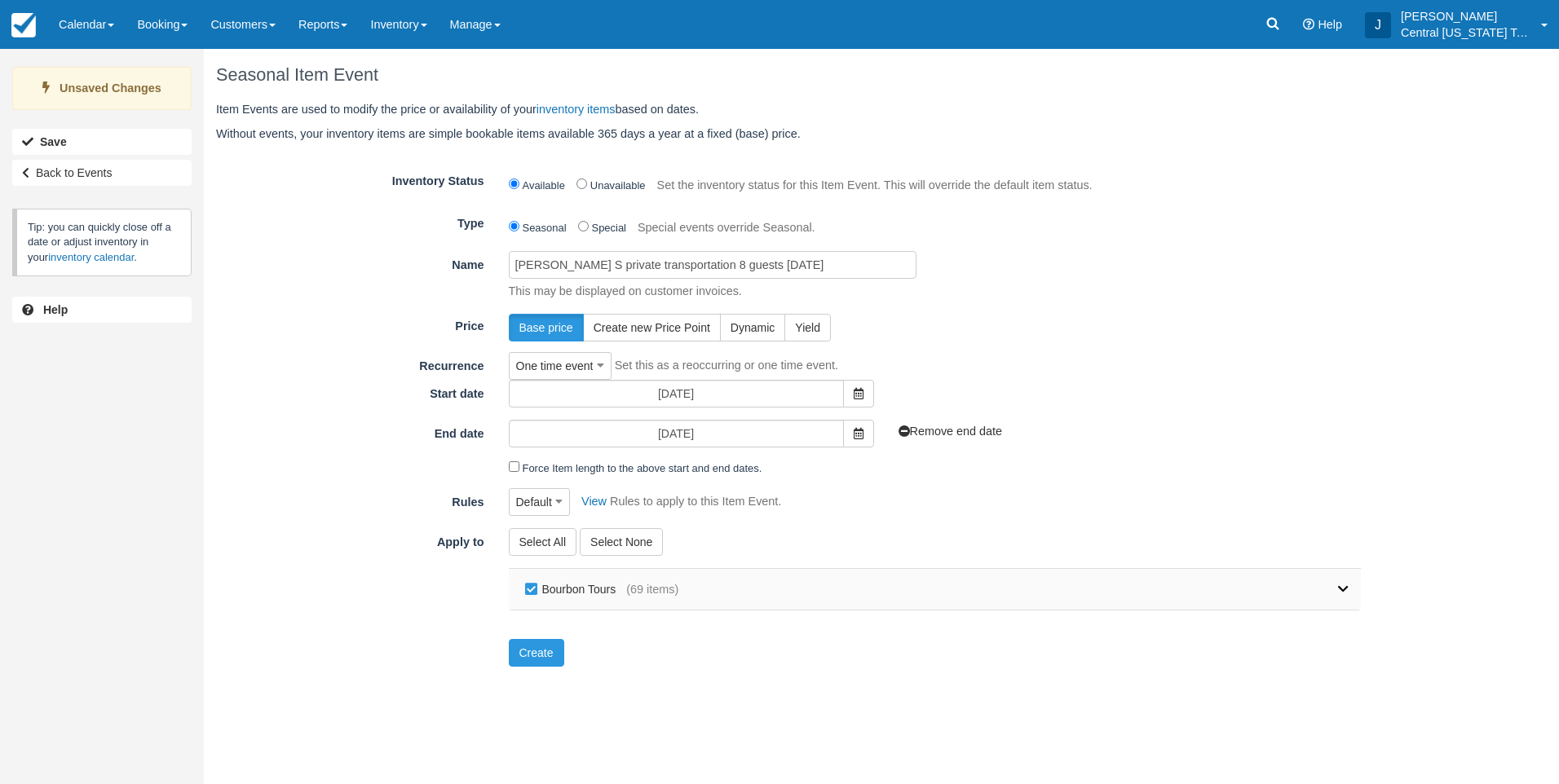
checkbox input "false"
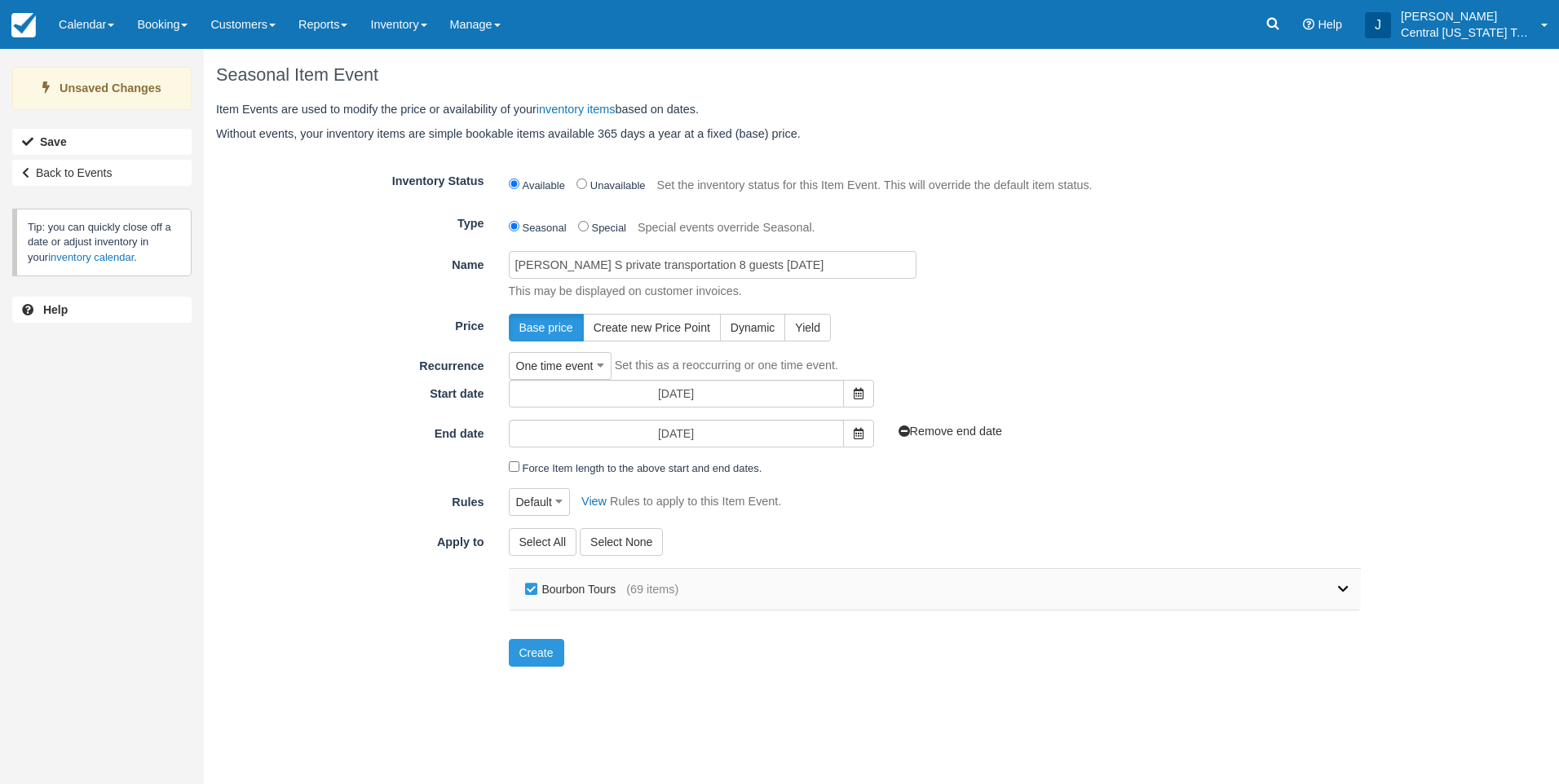
checkbox input "false"
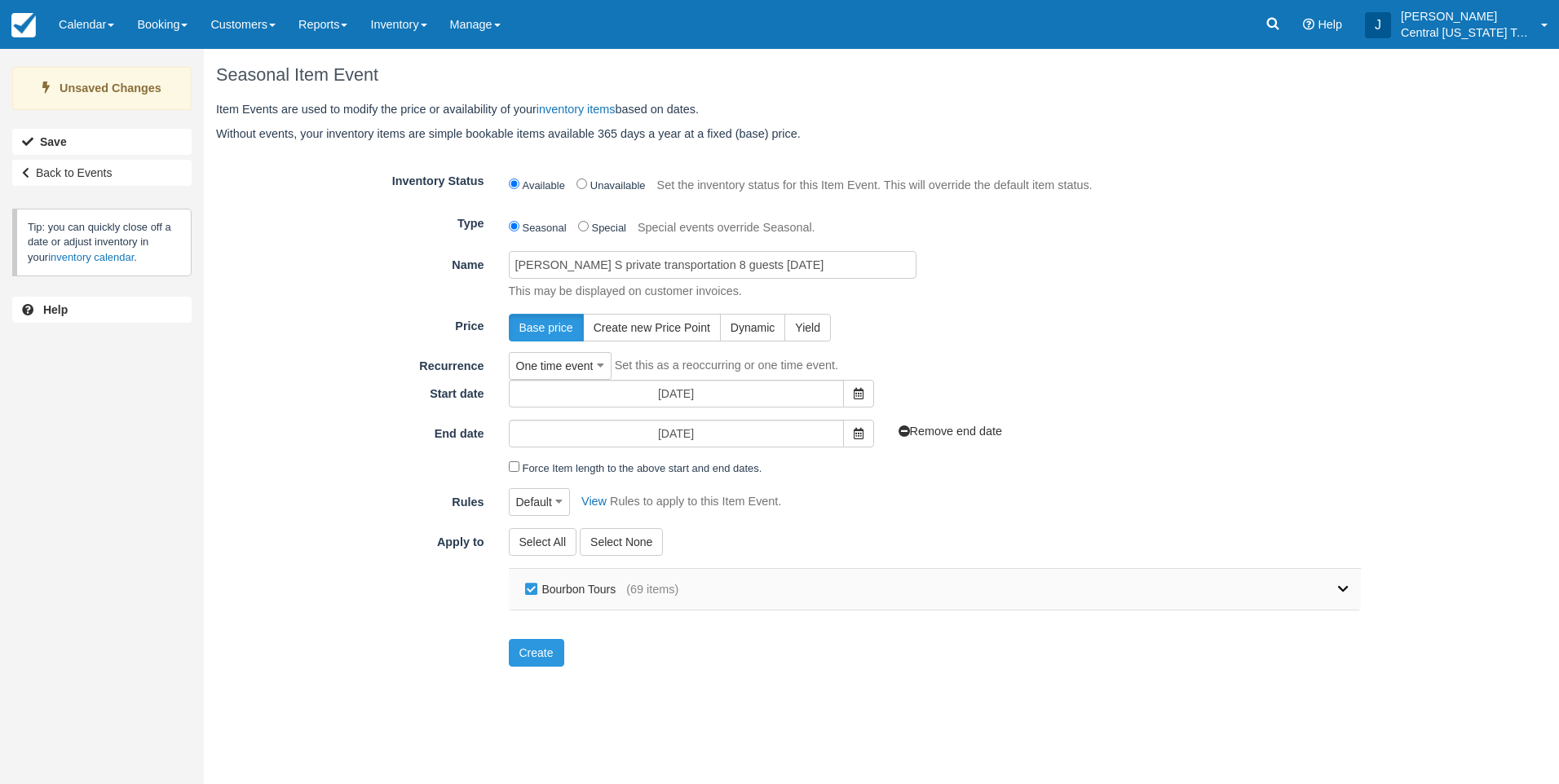
checkbox input "false"
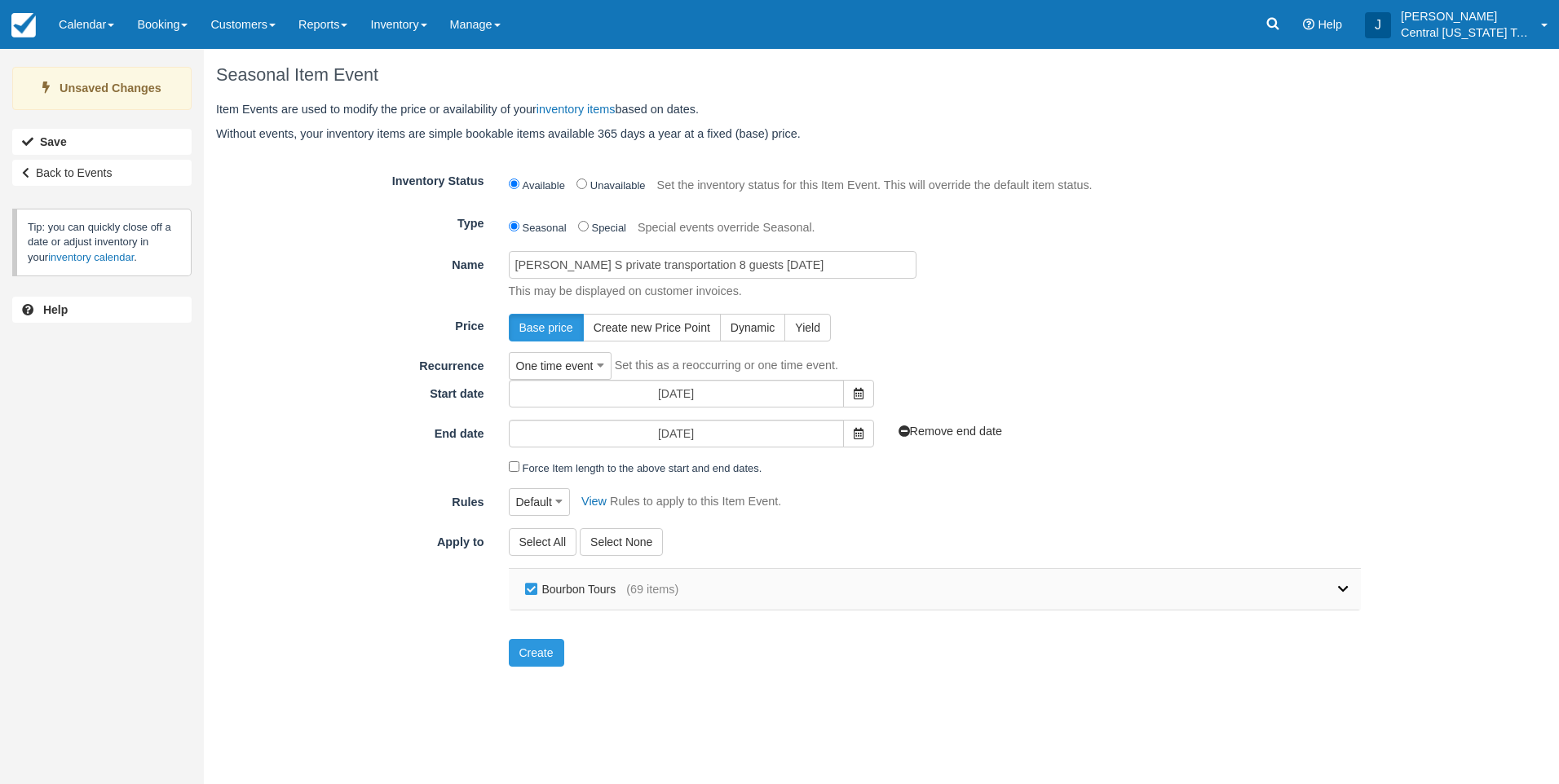
checkbox input "false"
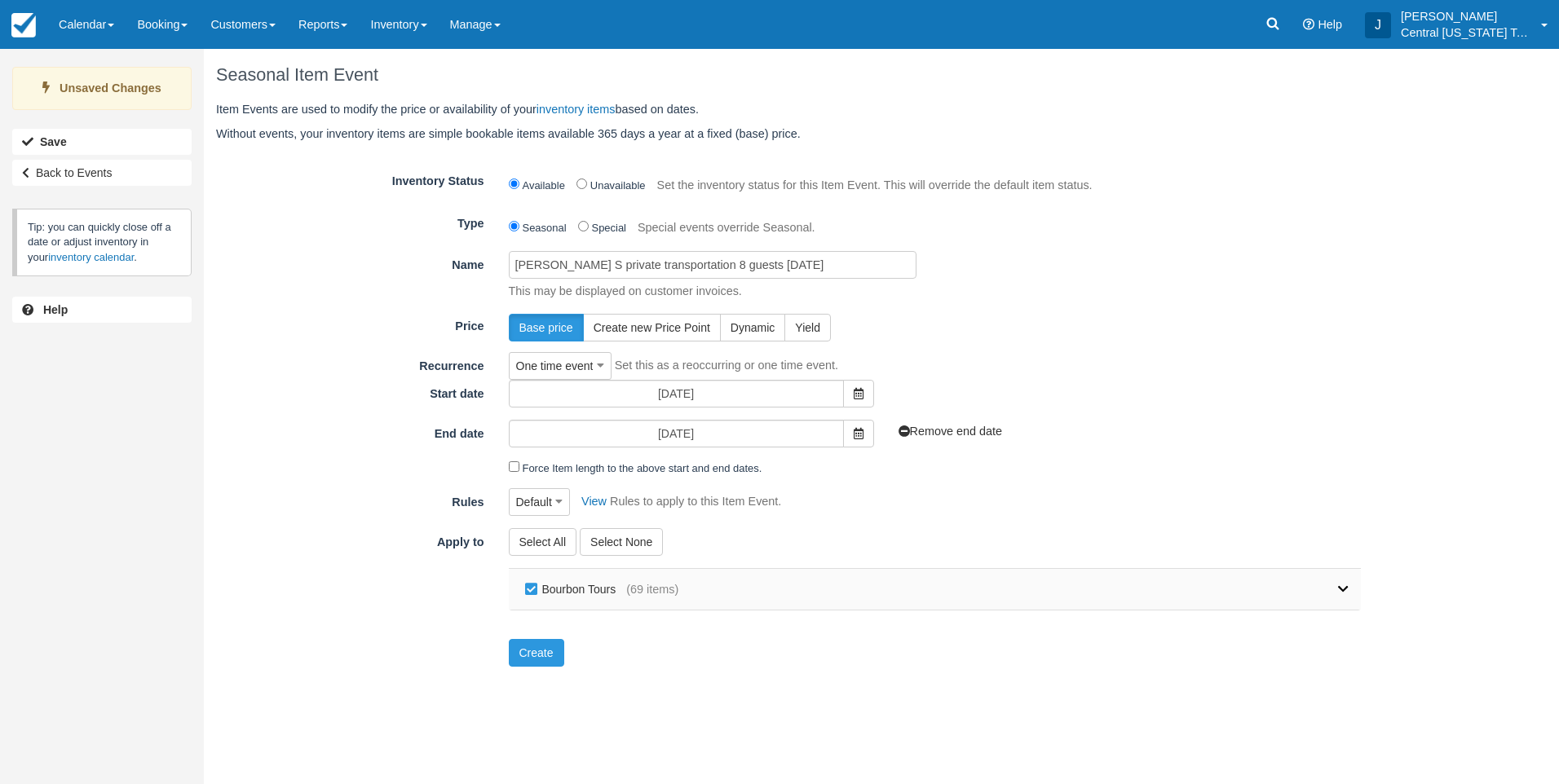
checkbox input "false"
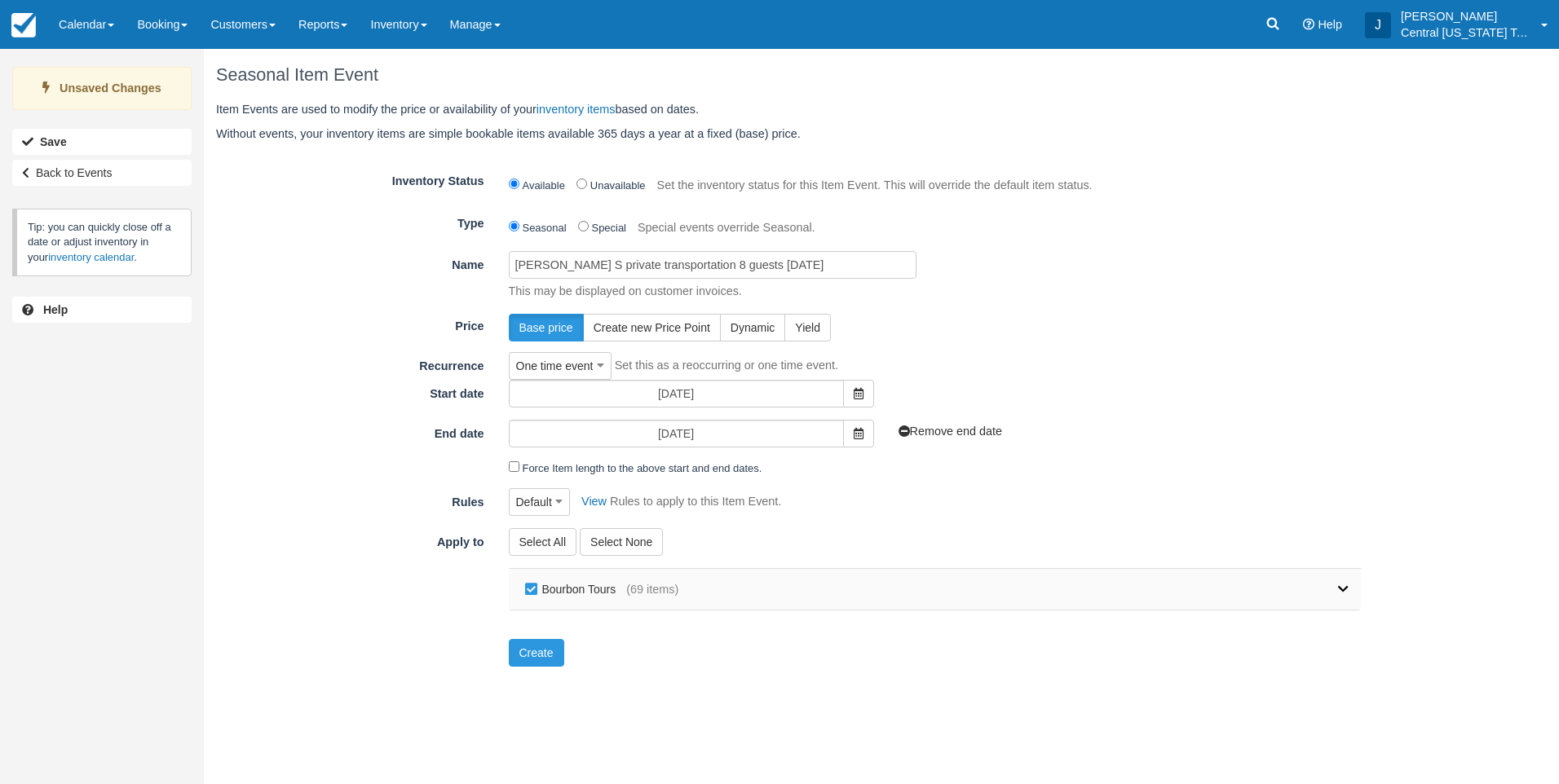
checkbox input "false"
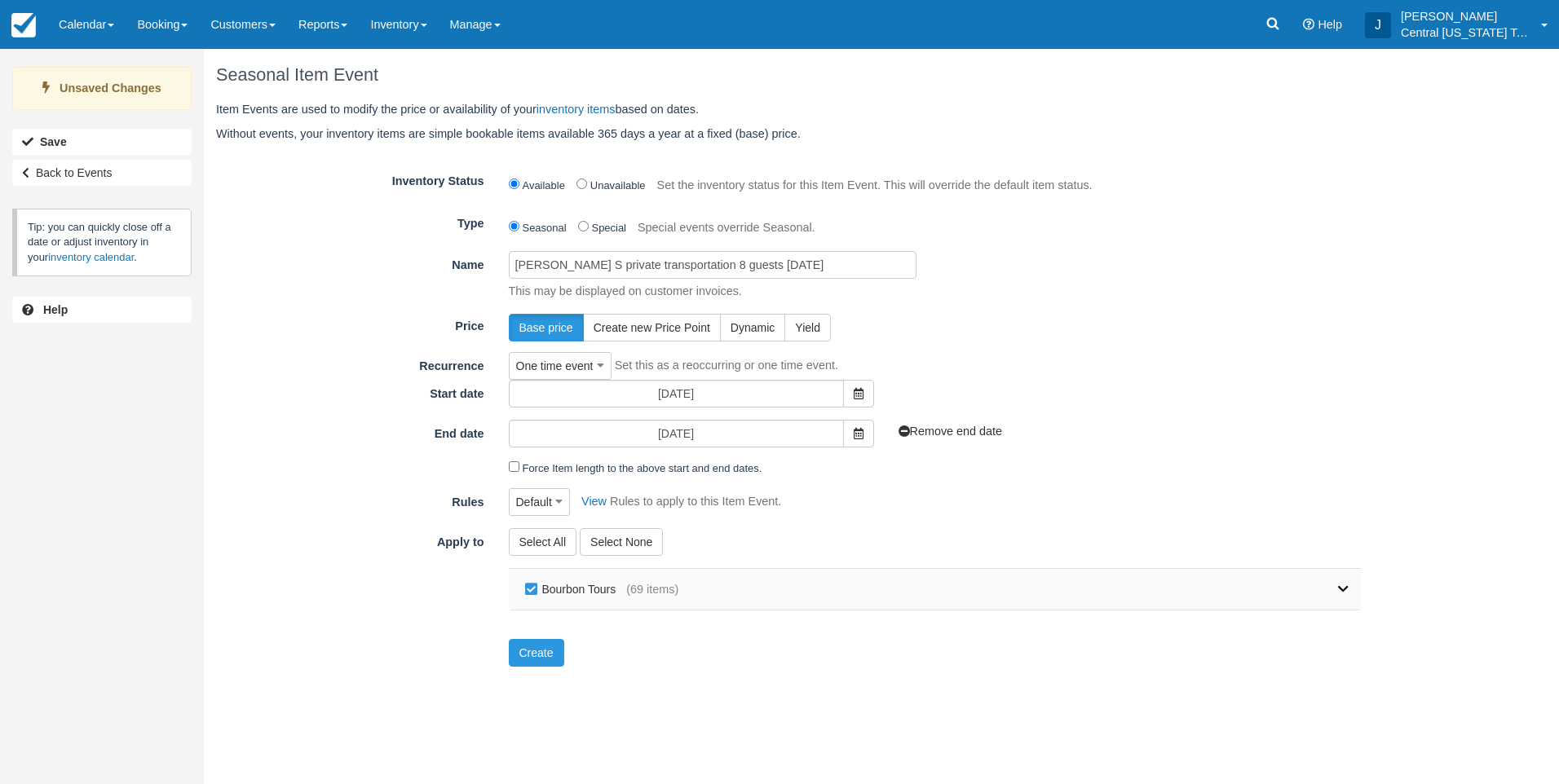
checkbox input "false"
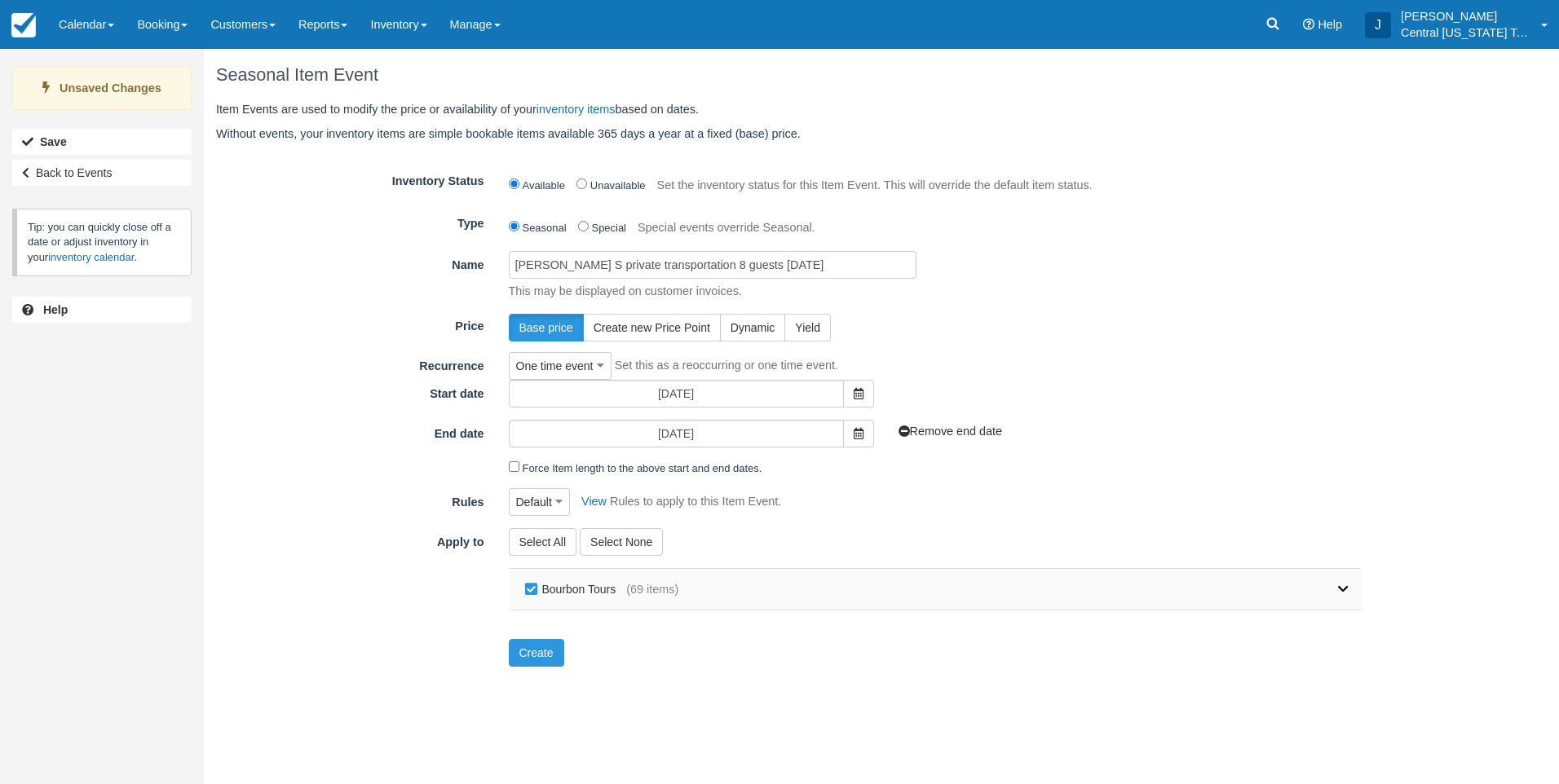
checkbox input "false"
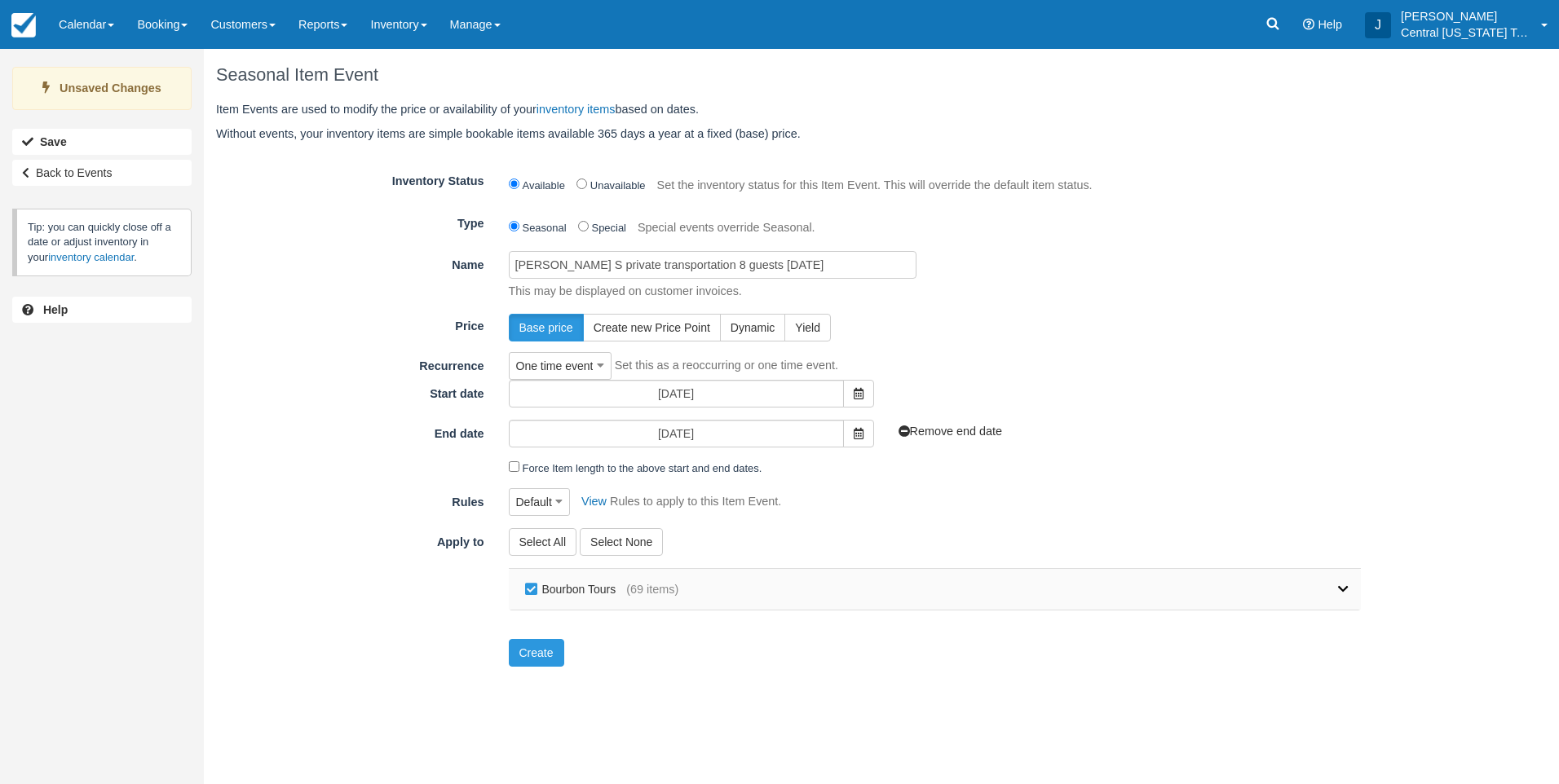
checkbox input "false"
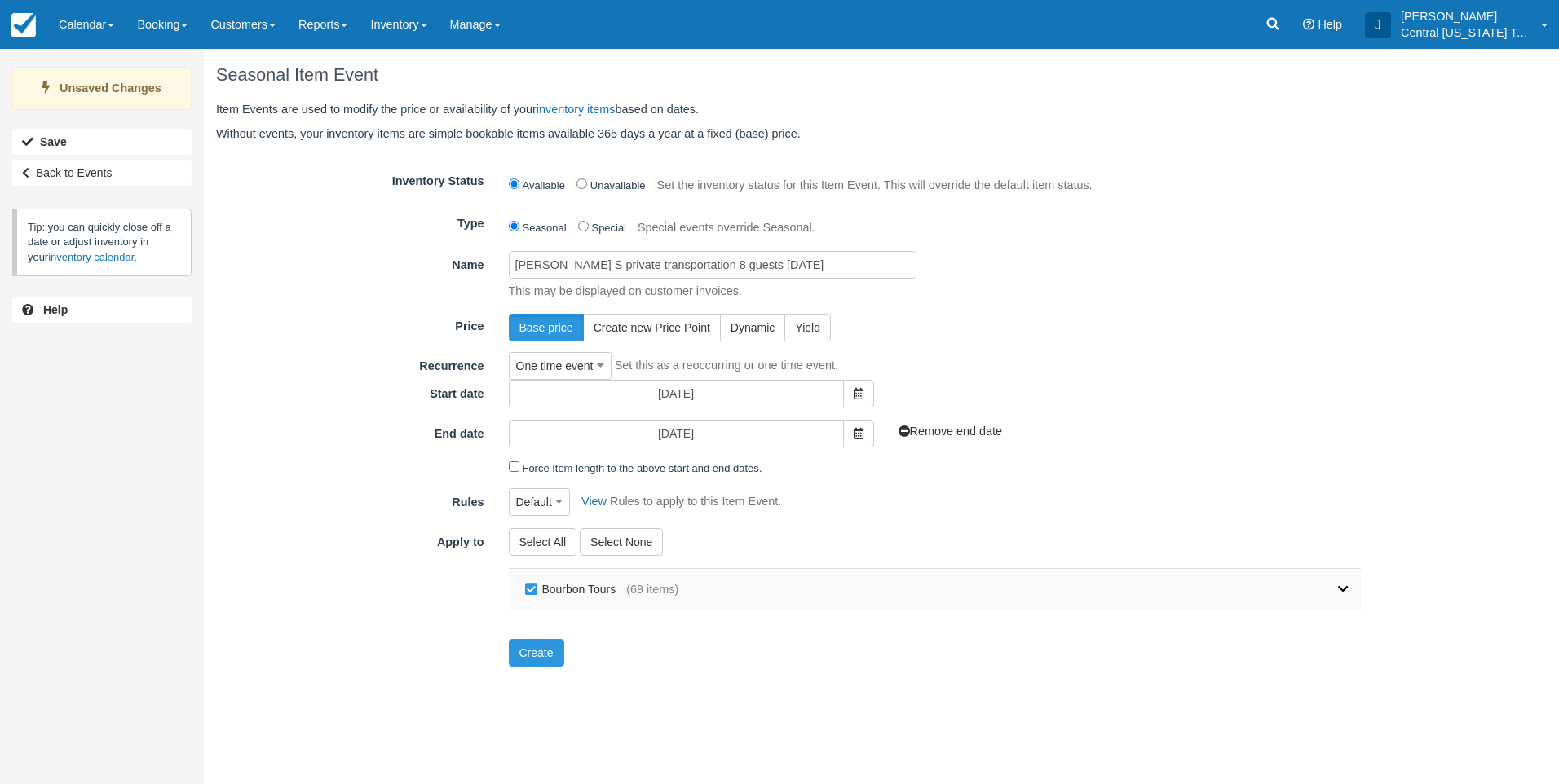
checkbox input "false"
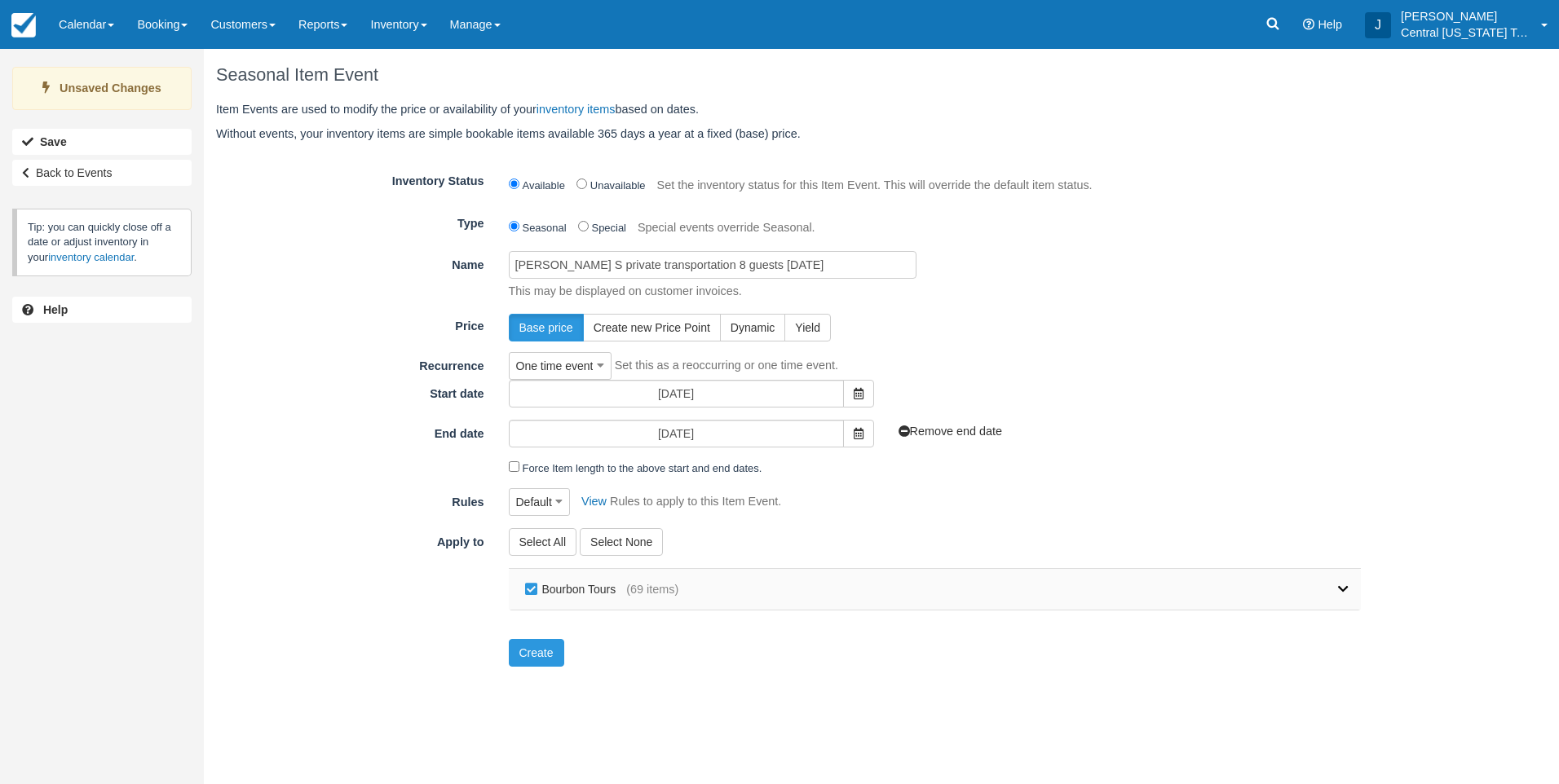
checkbox input "false"
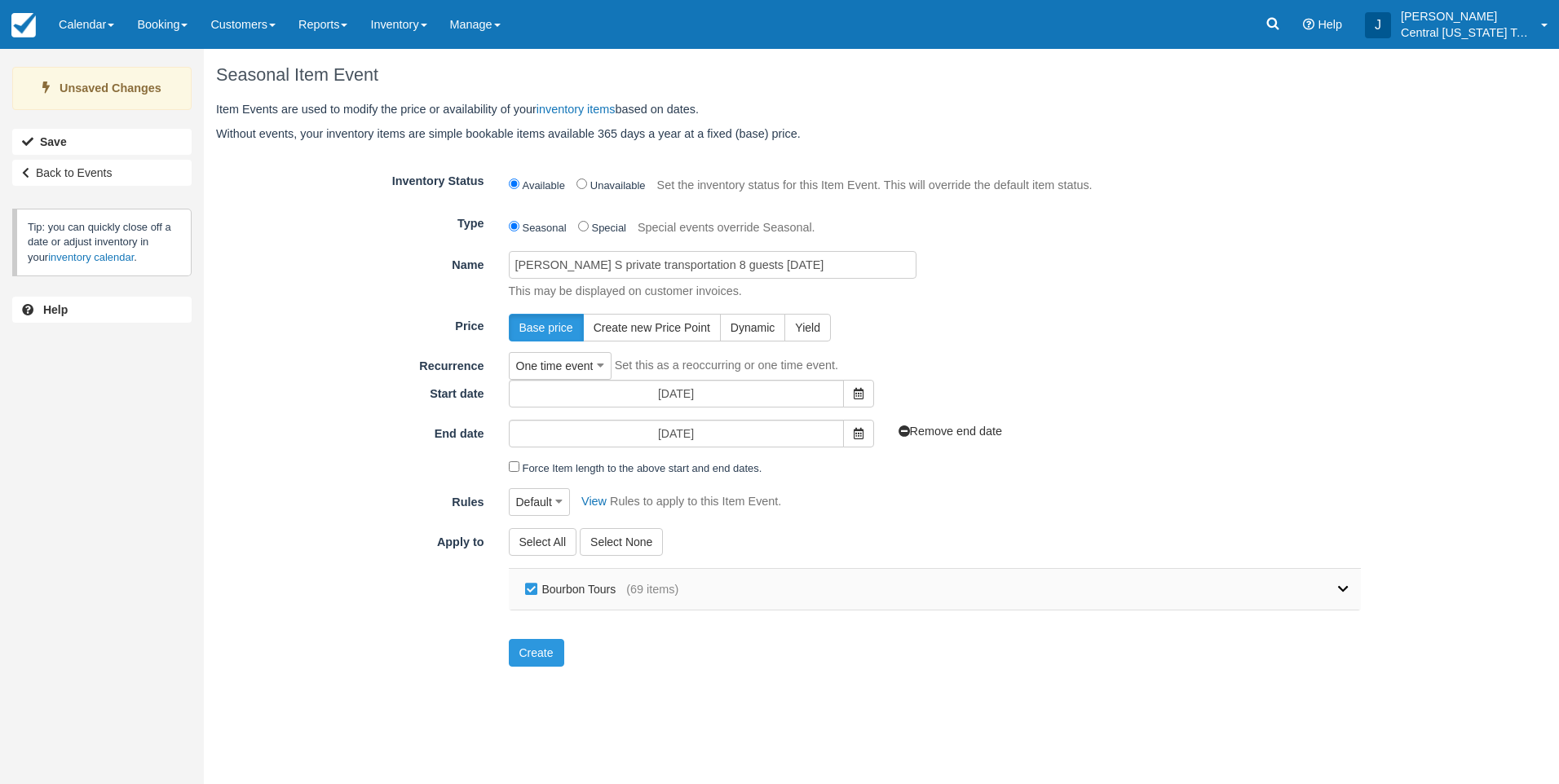
checkbox input "false"
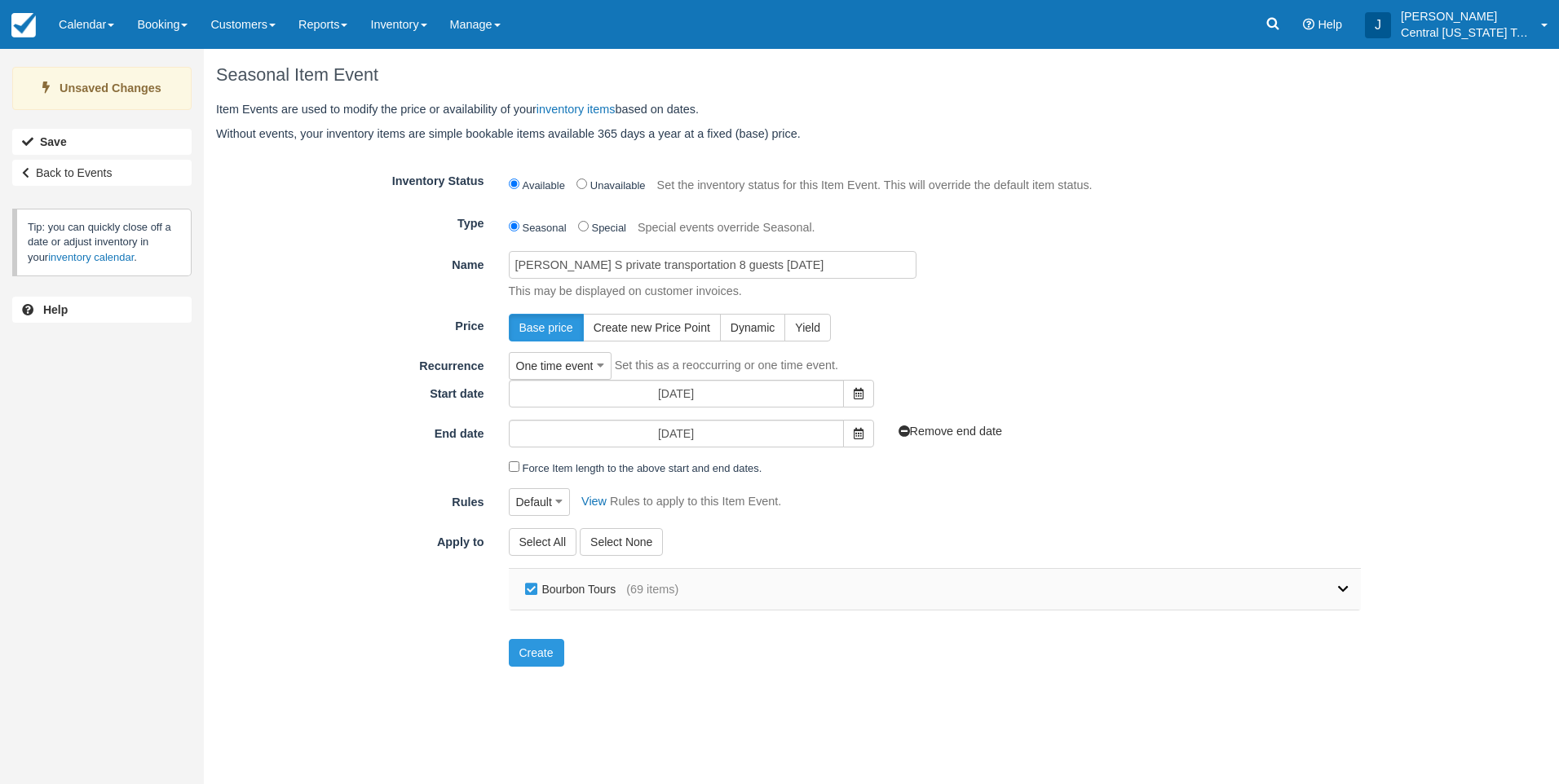
checkbox input "false"
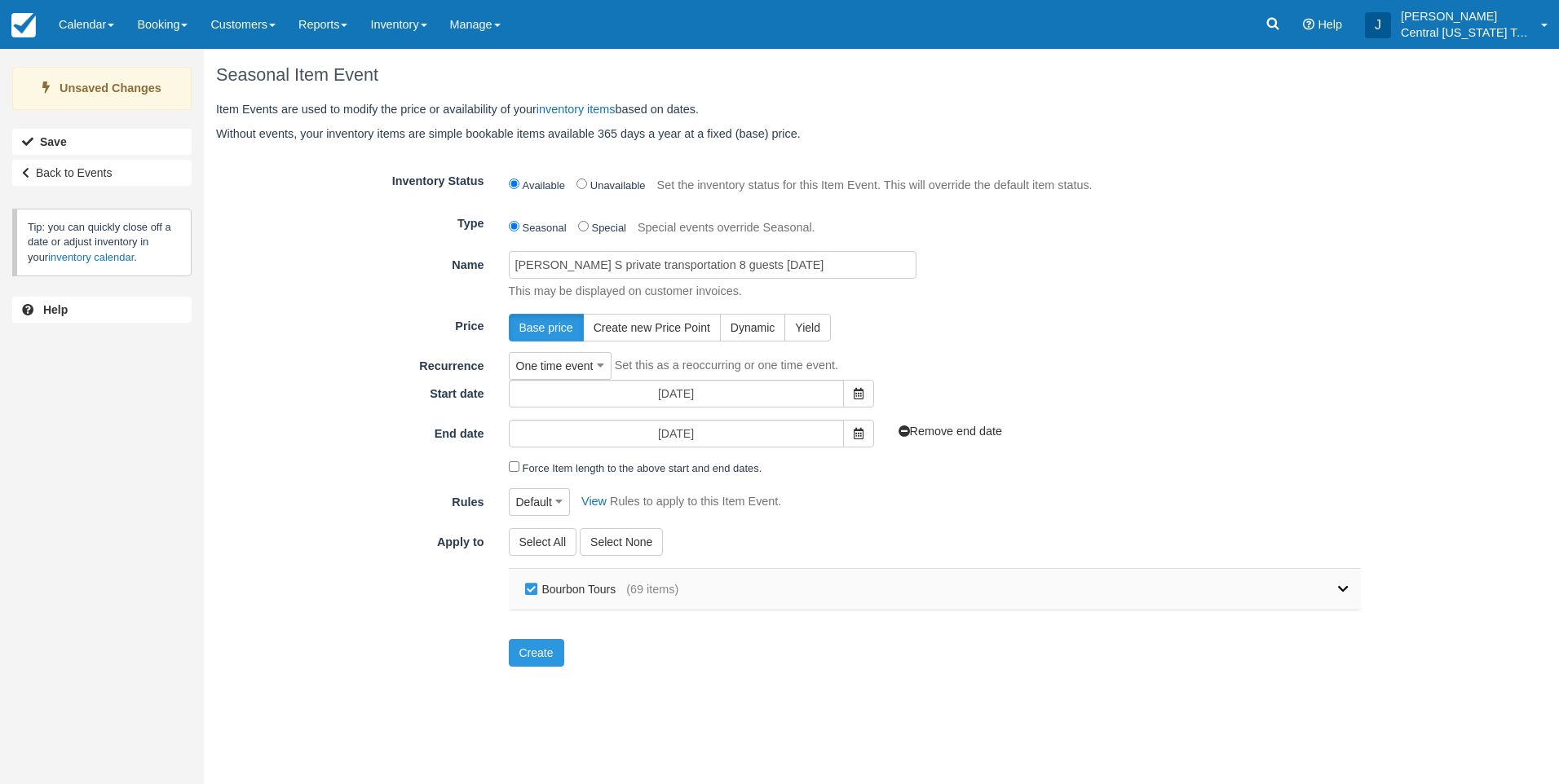
checkbox input "false"
click at [1348, 590] on icon at bounding box center [1344, 589] width 11 height 12
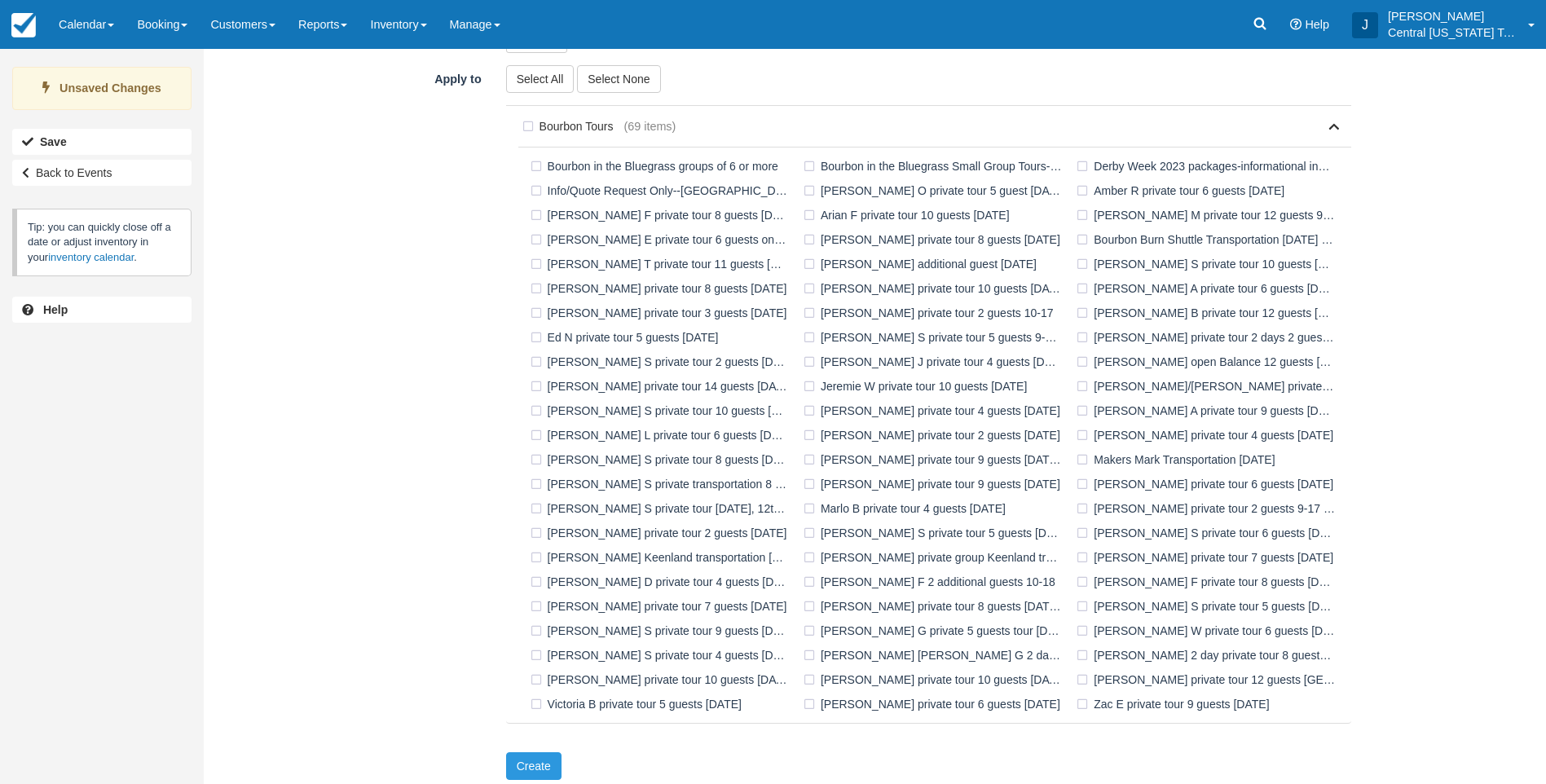
scroll to position [471, 0]
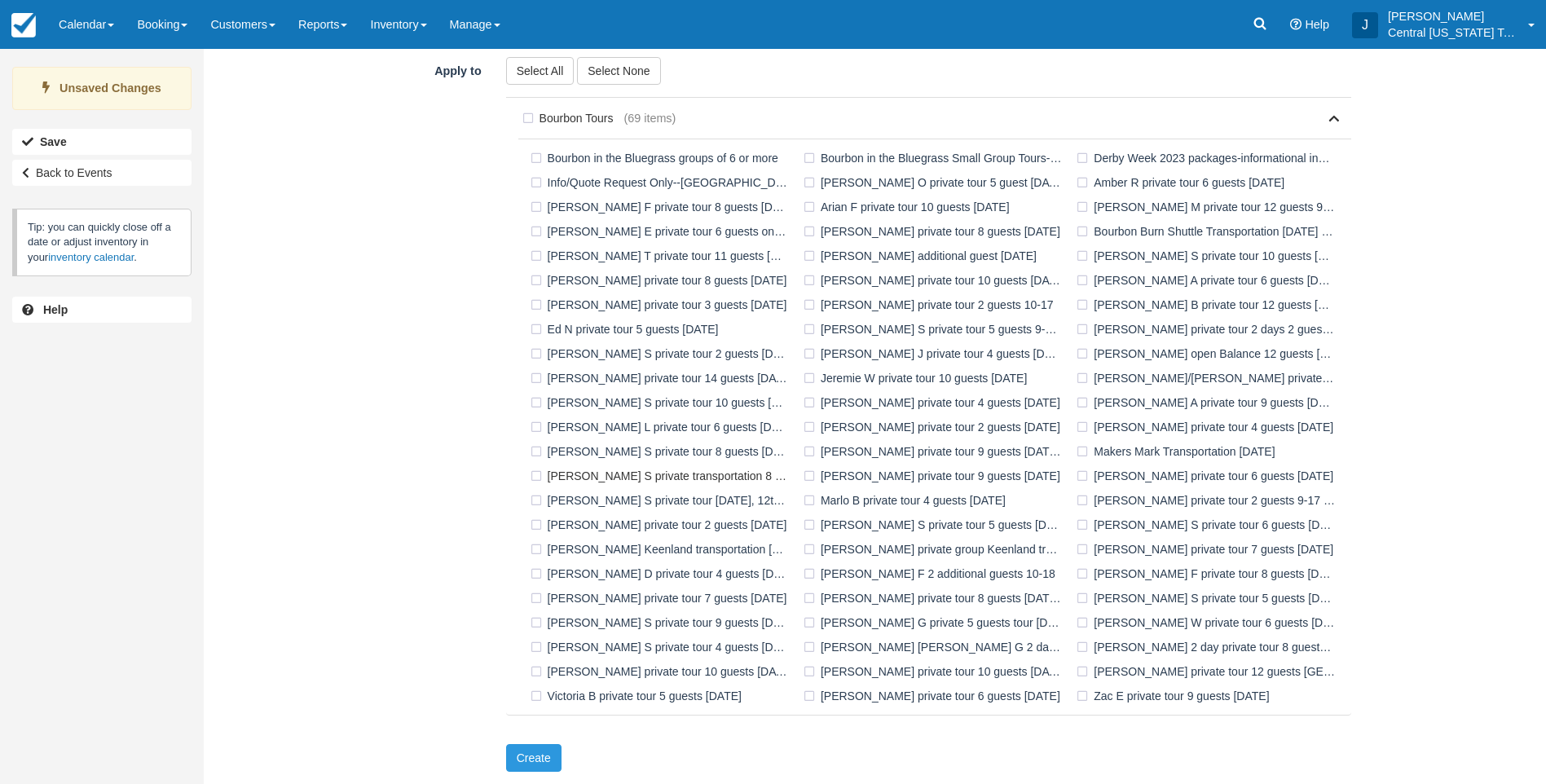
click at [658, 478] on label "[PERSON_NAME] S private transportation 8 guests [DATE]" at bounding box center [663, 477] width 273 height 25
checkbox input "true"
click at [539, 755] on button "Create" at bounding box center [533, 757] width 56 height 27
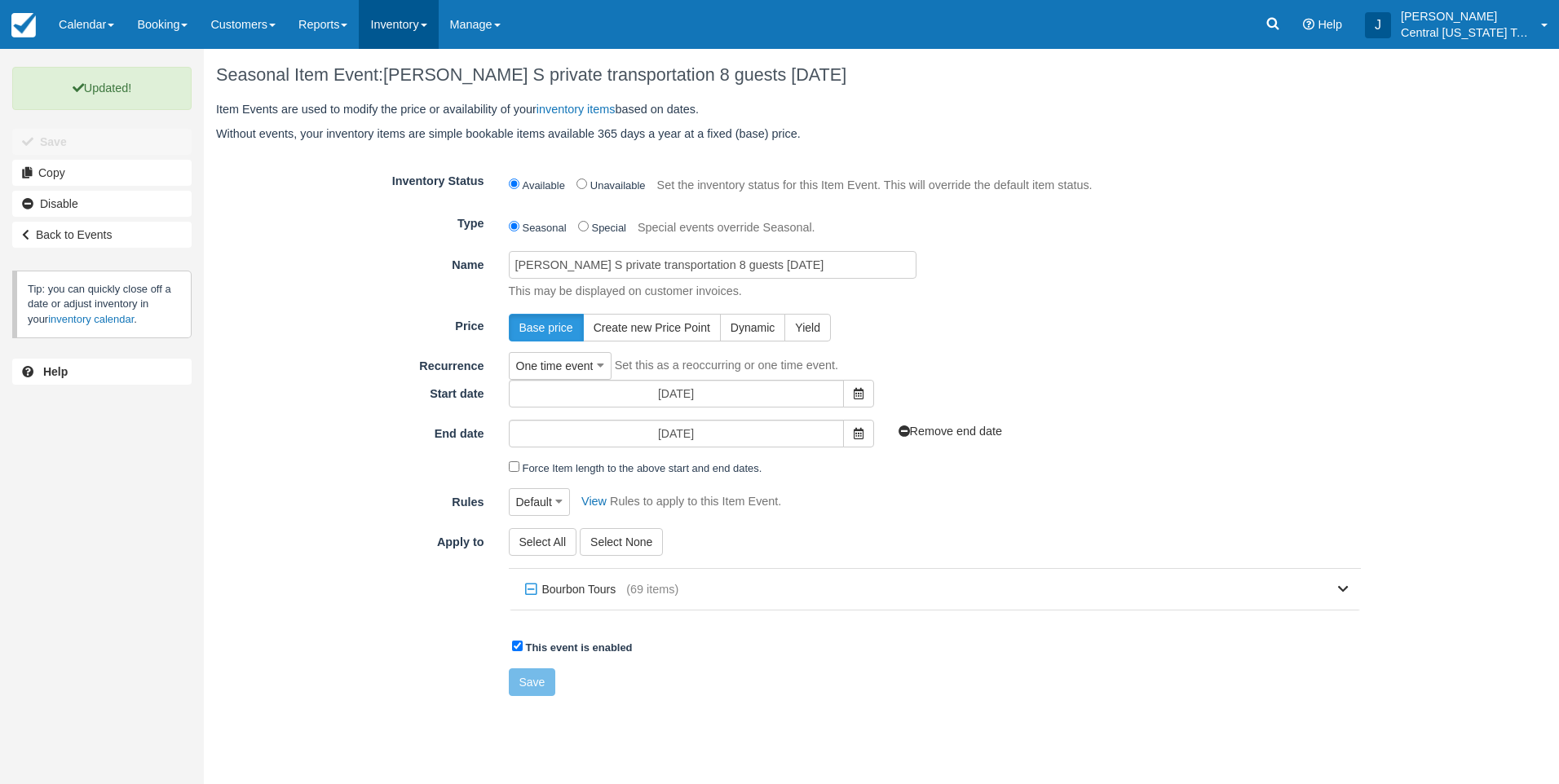
click at [419, 25] on link "Inventory" at bounding box center [398, 24] width 79 height 49
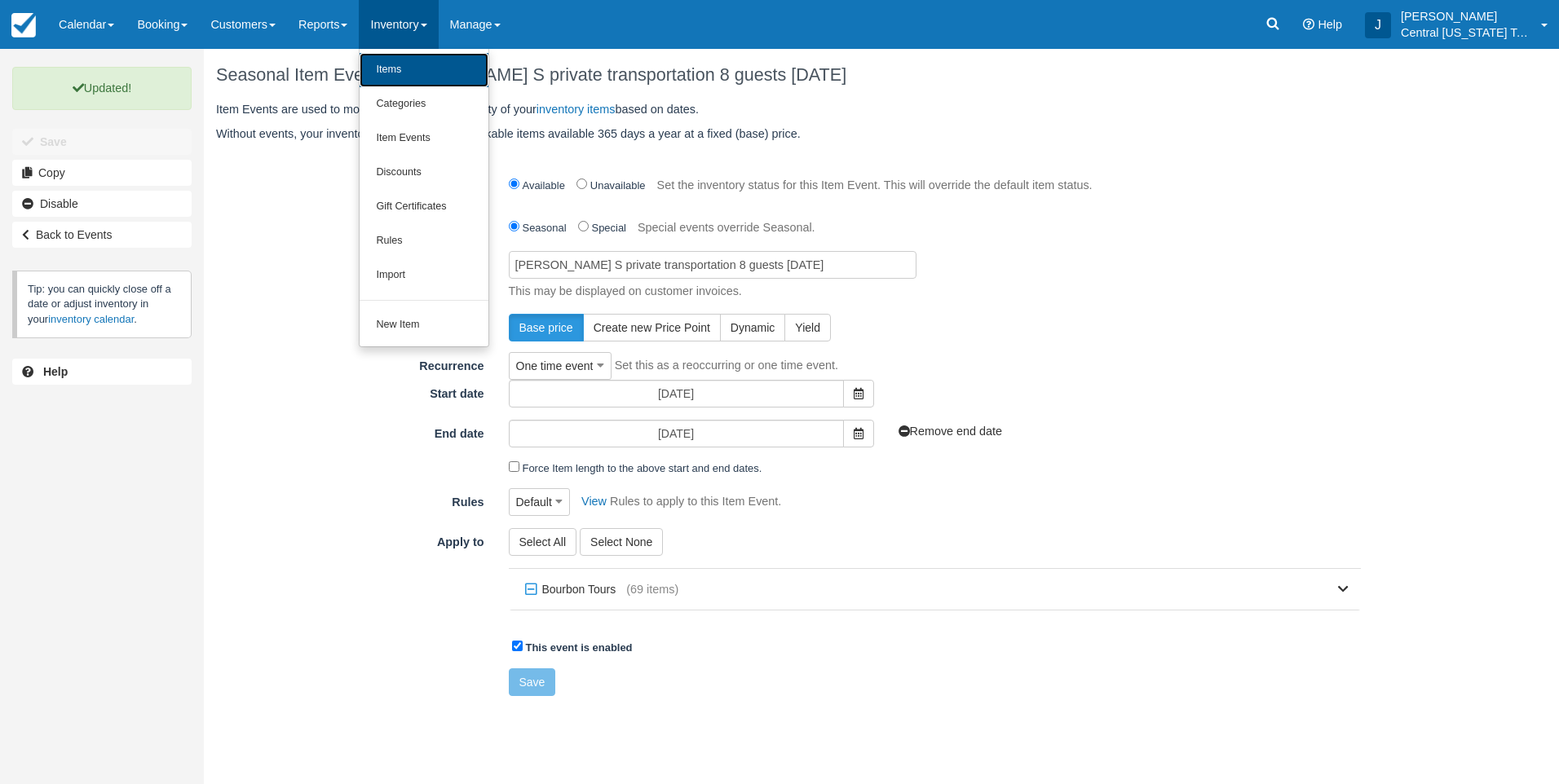
click at [426, 65] on link "Items" at bounding box center [424, 70] width 129 height 35
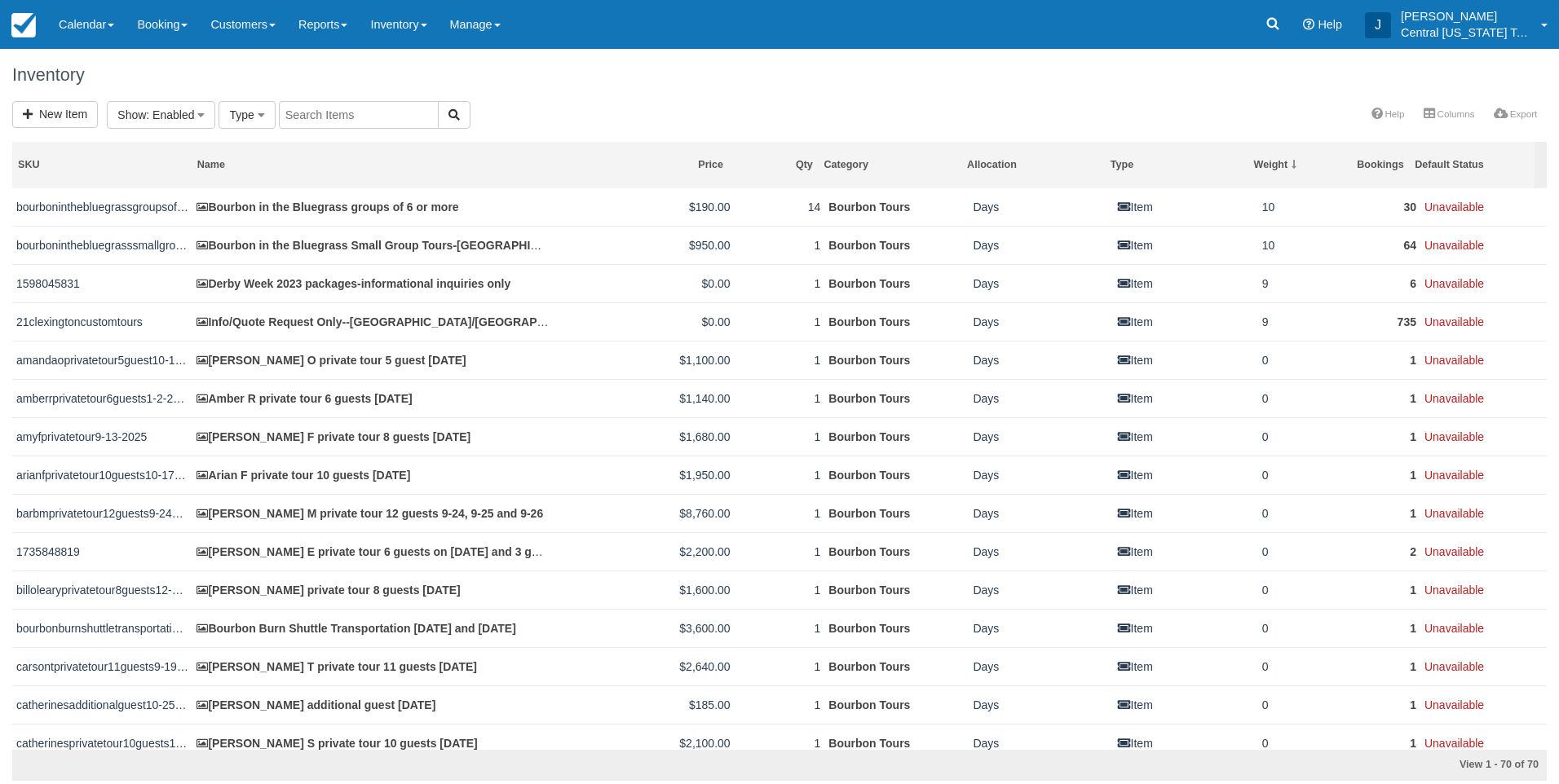
click at [378, 120] on input "text" at bounding box center [359, 114] width 160 height 27
type input "nata"
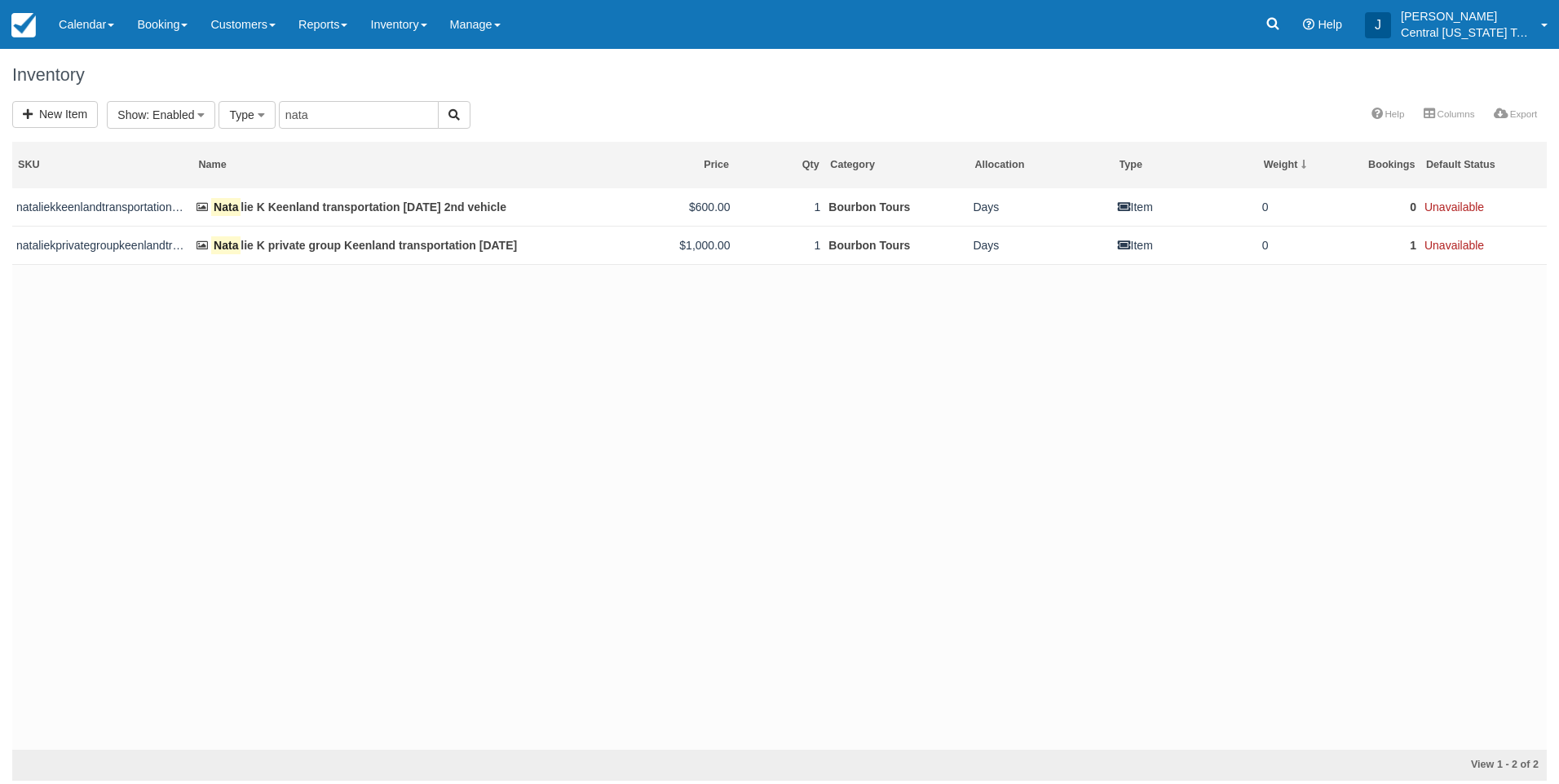
click at [483, 431] on div "nataliekkeenlandtransportation10-3-20252ndvehicle Nata lie K Keenland transport…" at bounding box center [780, 470] width 1535 height 562
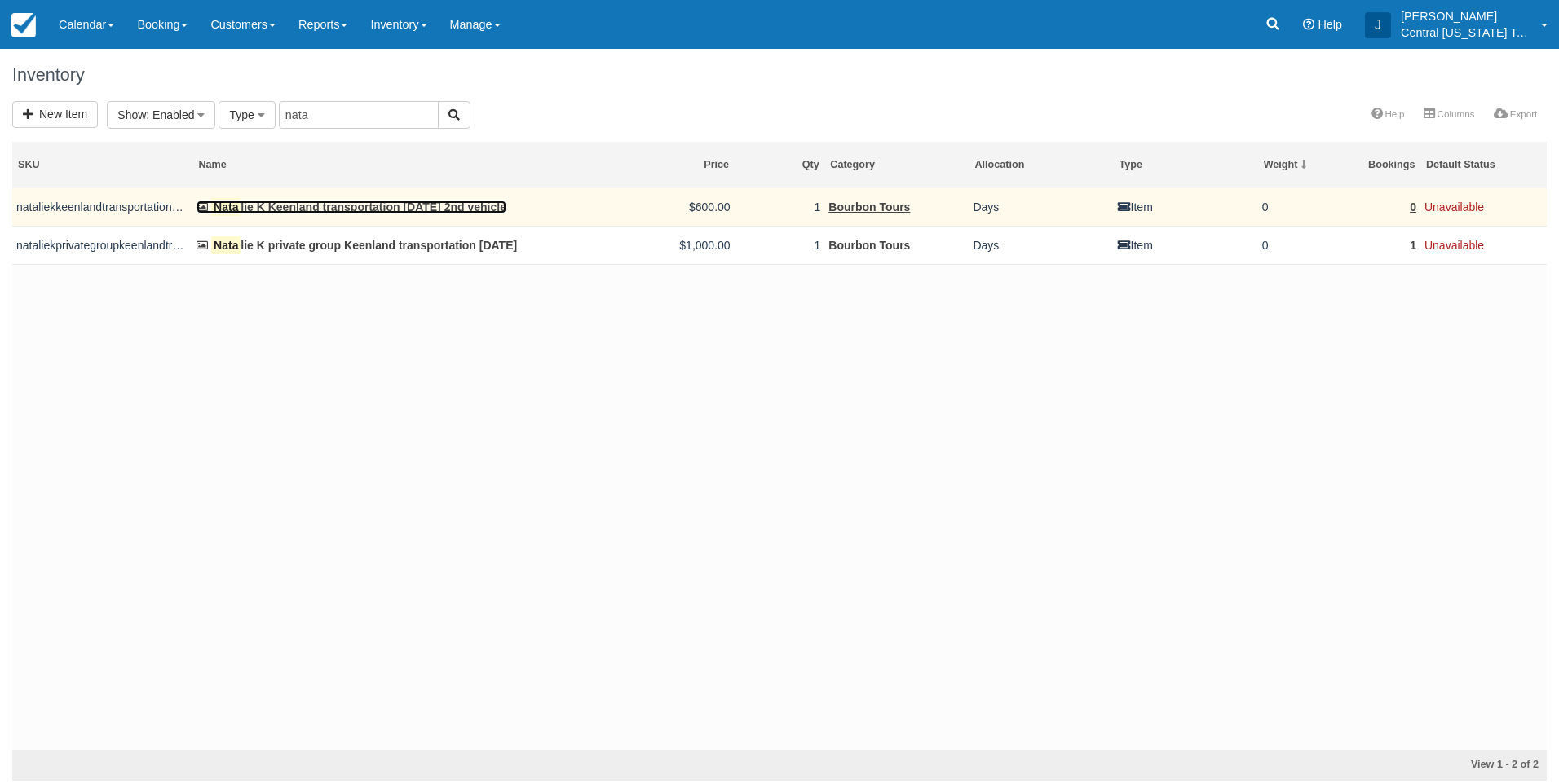
click at [474, 202] on link "Nata lie K Keenland transportation 10-3-2025 2nd vehicle" at bounding box center [352, 206] width 310 height 13
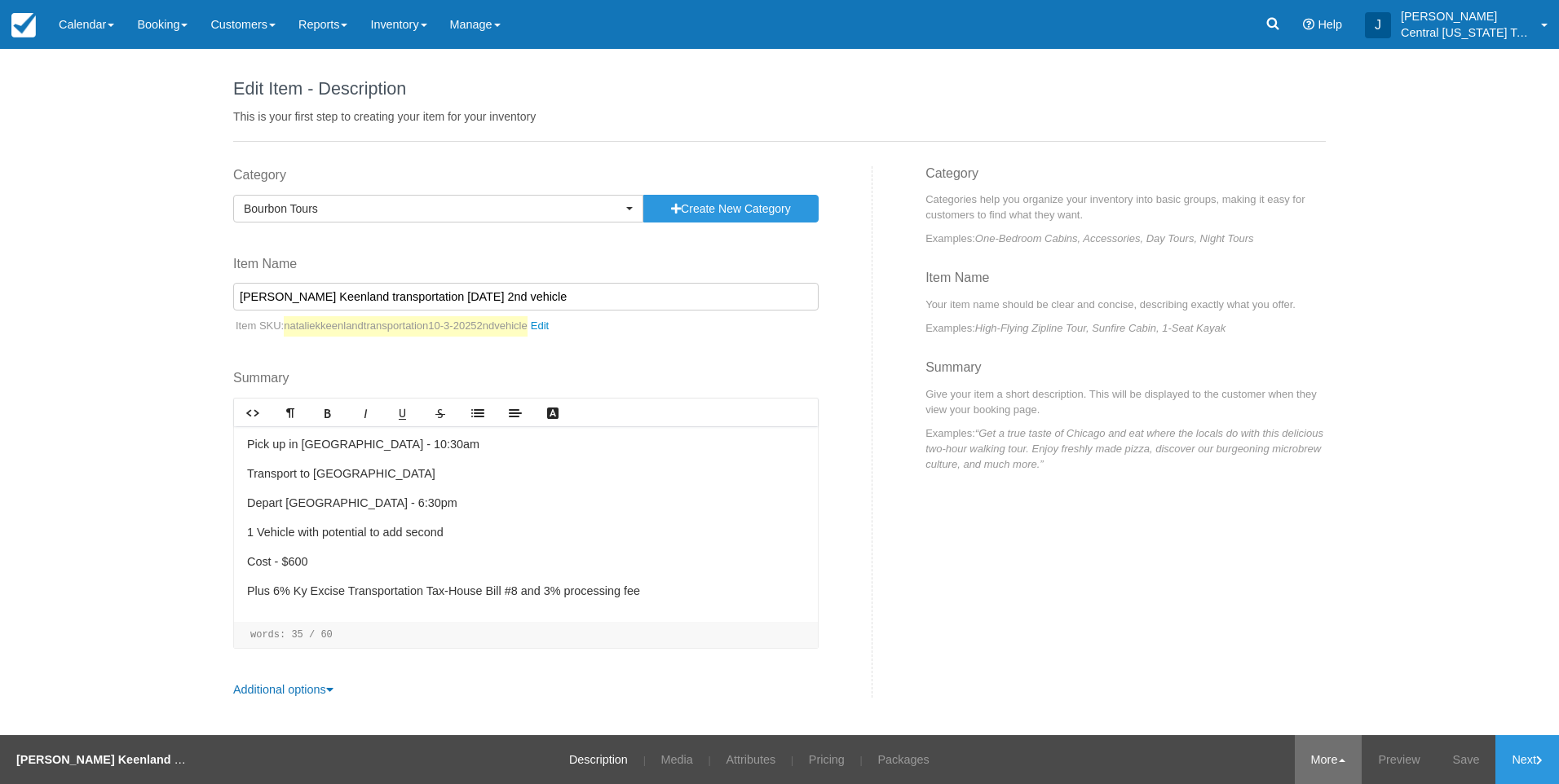
click at [1338, 768] on link "More" at bounding box center [1329, 759] width 67 height 49
click at [1299, 722] on link "Archive" at bounding box center [1297, 714] width 129 height 35
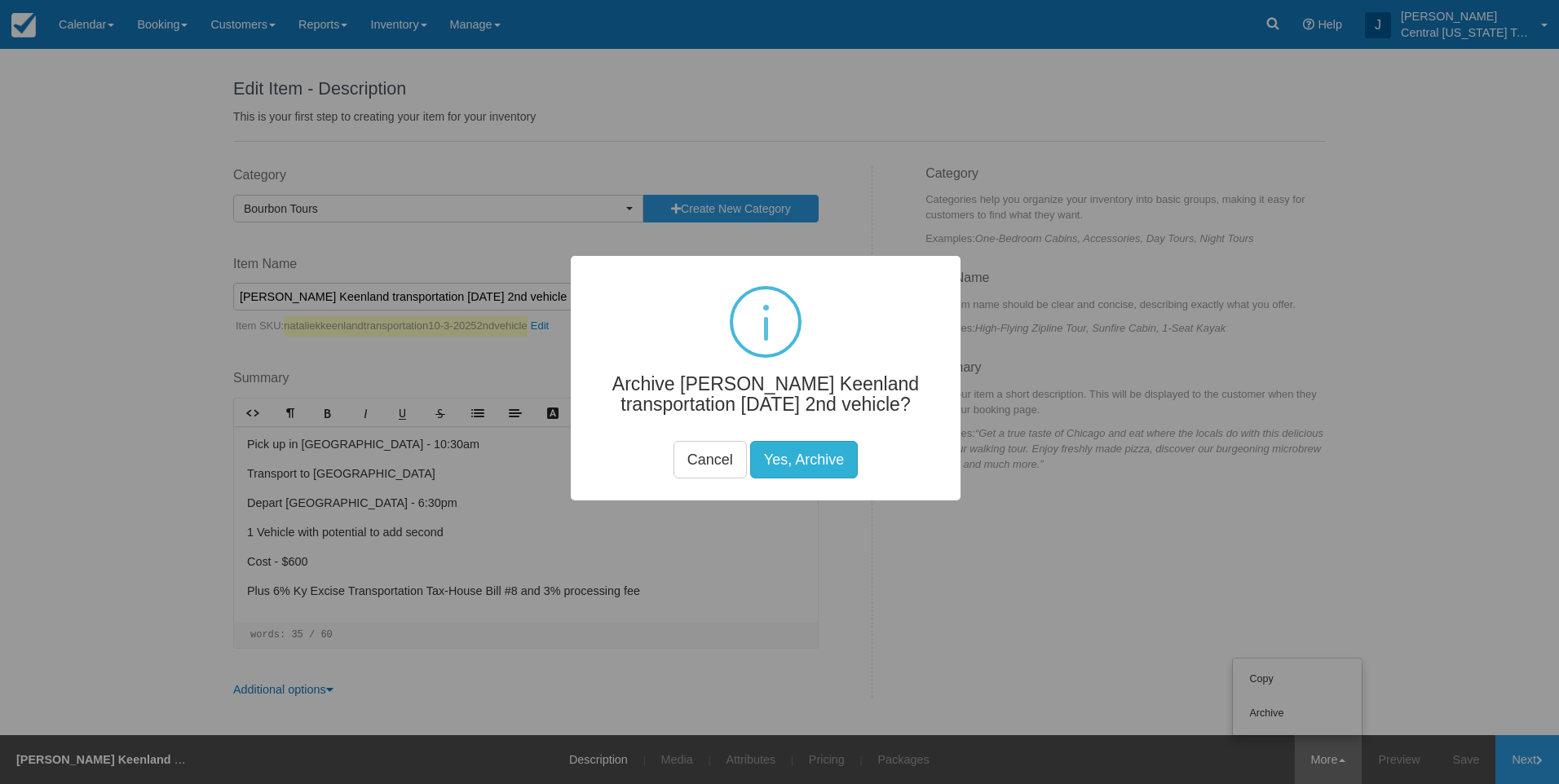
click at [821, 462] on button "Yes, Archive" at bounding box center [803, 460] width 107 height 37
